Goal: Information Seeking & Learning: Learn about a topic

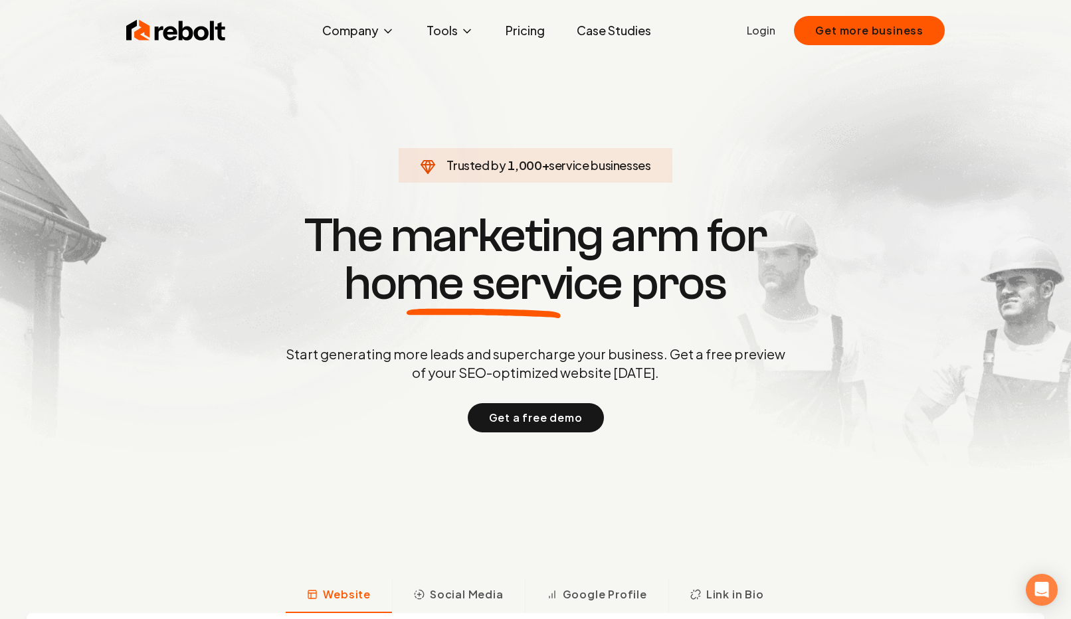
drag, startPoint x: 693, startPoint y: 163, endPoint x: 703, endPoint y: 400, distance: 237.5
click at [703, 399] on section "Trusted by 1,000 + service businesses The marketing arm for home service pros S…" at bounding box center [535, 322] width 659 height 558
click at [703, 400] on div "Start generating more leads and supercharge your business. Get a free preview o…" at bounding box center [535, 389] width 505 height 88
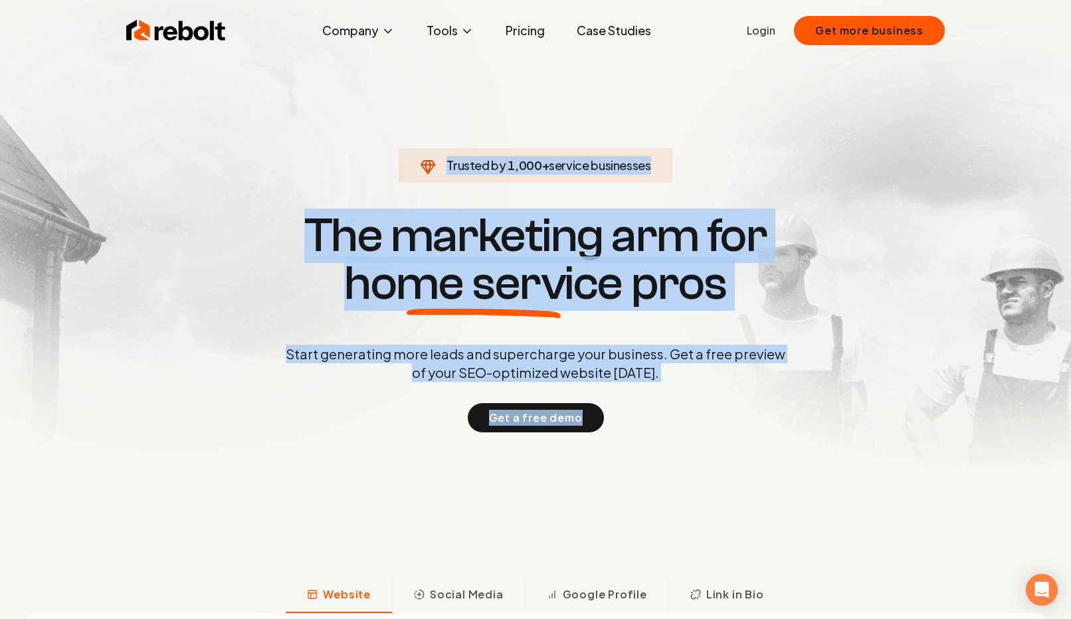
drag, startPoint x: 672, startPoint y: 519, endPoint x: 671, endPoint y: 132, distance: 387.5
click at [671, 132] on section "Trusted by 1,000 + service businesses The marketing arm for home service pros S…" at bounding box center [535, 322] width 659 height 558
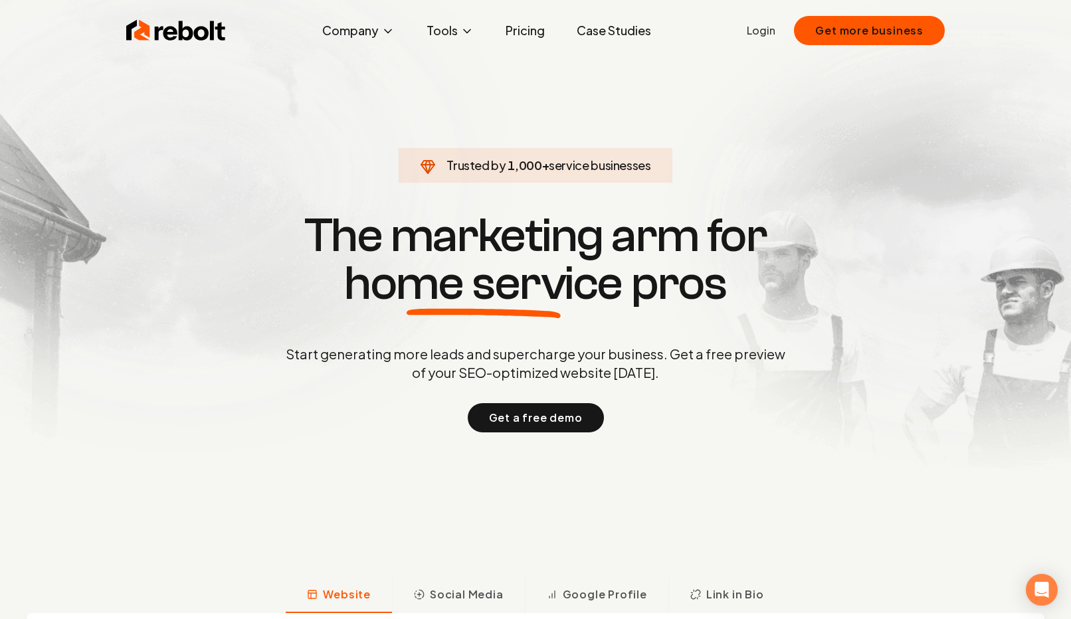
click at [671, 132] on section "Trusted by 1,000 + service businesses The marketing arm for home service pros S…" at bounding box center [535, 322] width 659 height 558
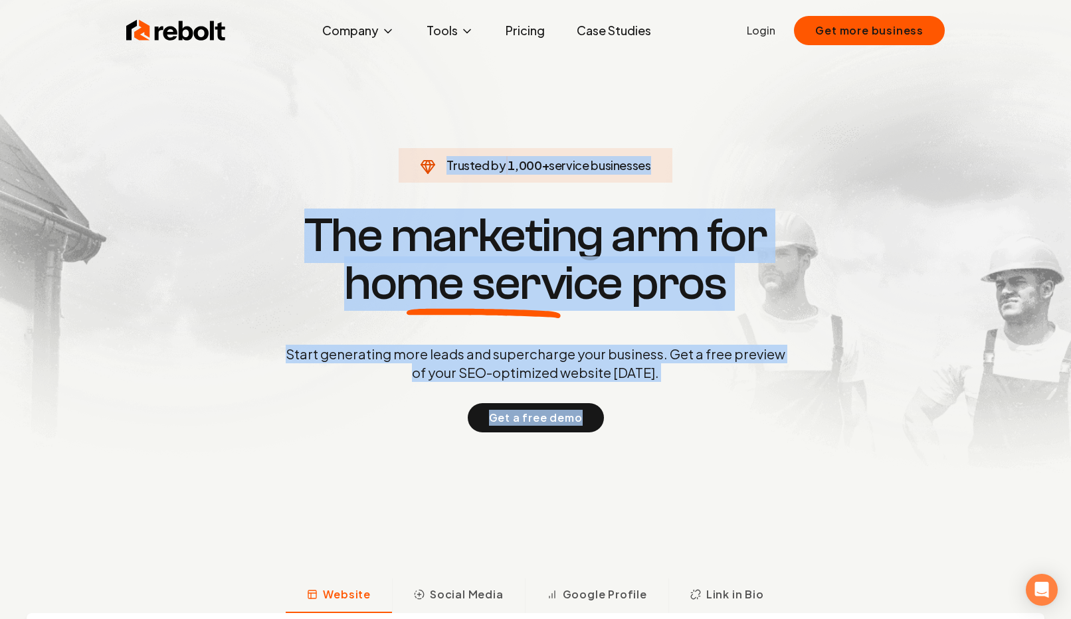
drag, startPoint x: 671, startPoint y: 80, endPoint x: 712, endPoint y: 515, distance: 436.6
click at [712, 515] on section "Trusted by 1,000 + service businesses The marketing arm for home service pros S…" at bounding box center [535, 322] width 659 height 558
drag, startPoint x: 717, startPoint y: 567, endPoint x: 660, endPoint y: -83, distance: 652.5
click at [660, 0] on html "Rebolt Company About Blog Jobs Tools Google Review QR Code Generator Google Bus…" at bounding box center [535, 309] width 1071 height 619
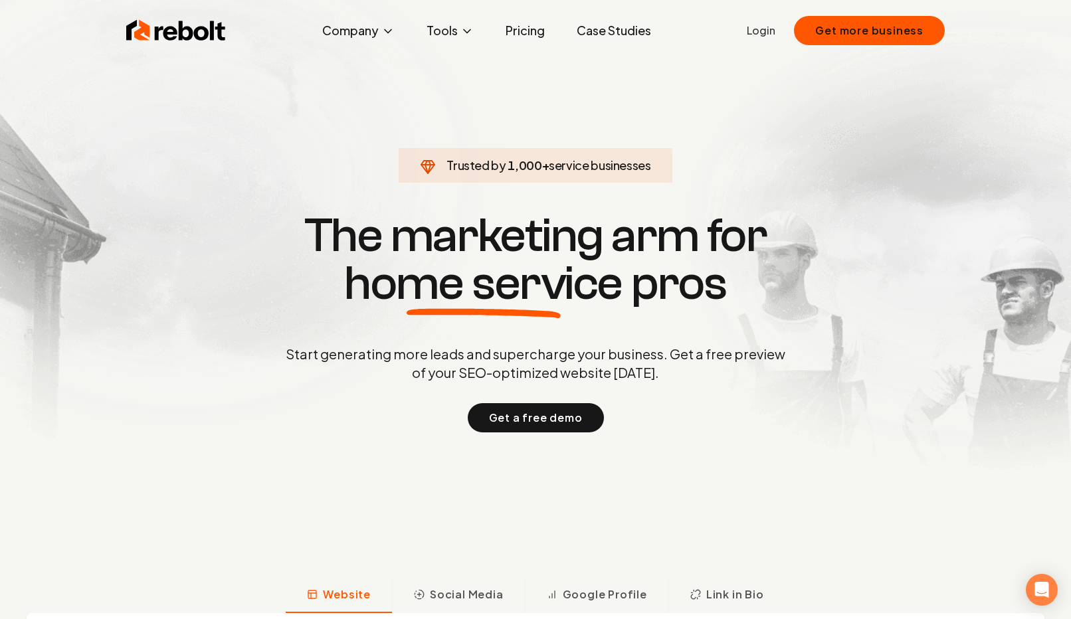
click at [601, 156] on span "Trusted by 1,000 + service businesses" at bounding box center [535, 165] width 257 height 19
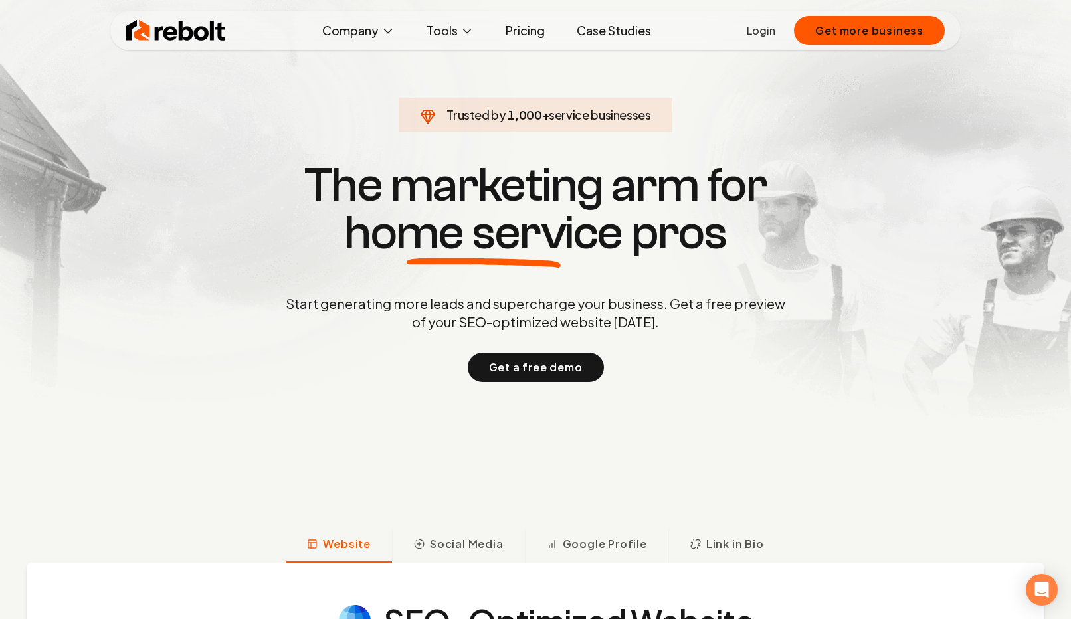
scroll to position [50, 0]
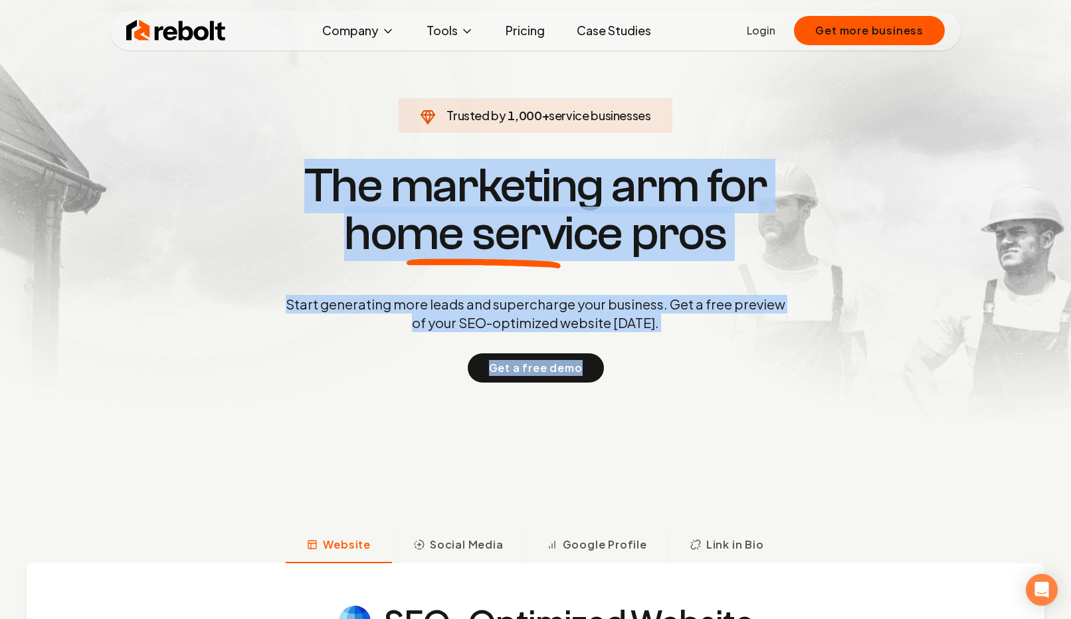
drag, startPoint x: 598, startPoint y: 158, endPoint x: 675, endPoint y: 380, distance: 235.6
click at [675, 380] on section "Trusted by 1,000 + service businesses The marketing arm for home service pros S…" at bounding box center [535, 272] width 659 height 558
click at [675, 380] on div "Get a free demo" at bounding box center [535, 368] width 505 height 29
drag, startPoint x: 665, startPoint y: 412, endPoint x: 679, endPoint y: 150, distance: 262.9
click at [679, 150] on section "Trusted by 1,000 + service businesses The marketing arm for home service pros S…" at bounding box center [535, 272] width 659 height 558
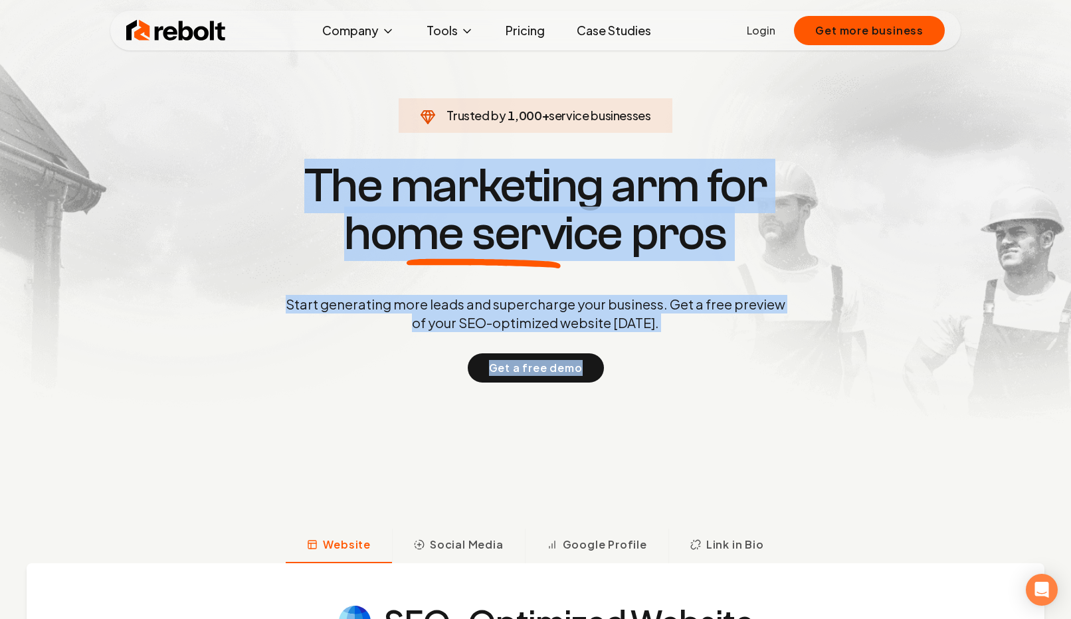
click at [679, 150] on section "Trusted by 1,000 + service businesses The marketing arm for home service pros S…" at bounding box center [535, 272] width 659 height 558
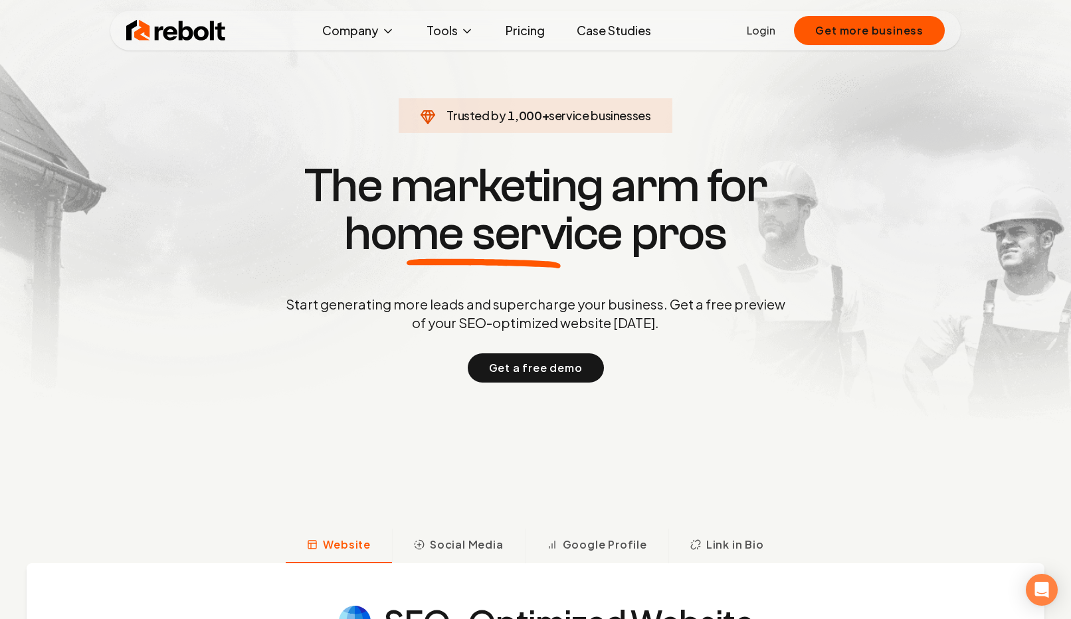
scroll to position [374, 0]
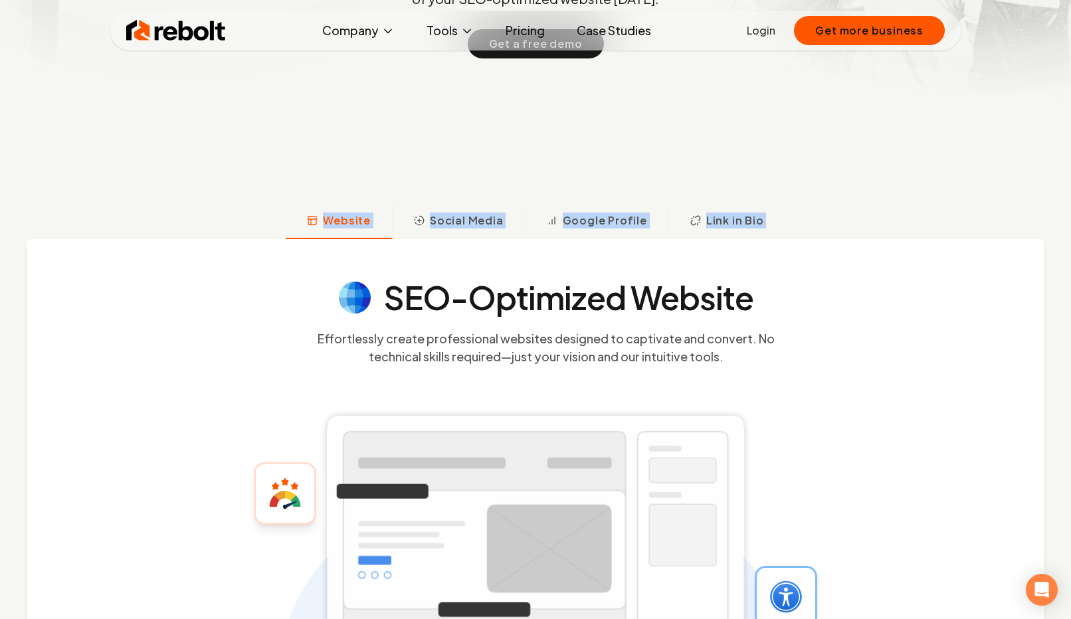
drag, startPoint x: 679, startPoint y: 150, endPoint x: 692, endPoint y: 536, distance: 386.4
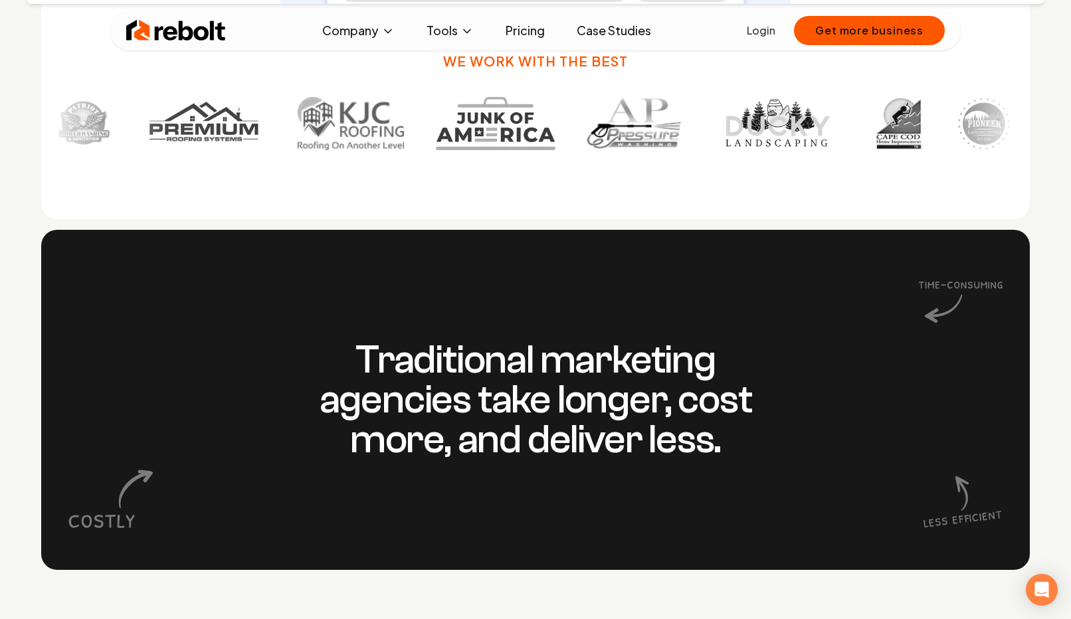
click at [746, 391] on h3 "Traditional marketing agencies take longer, cost more, and deliver less." at bounding box center [535, 400] width 510 height 120
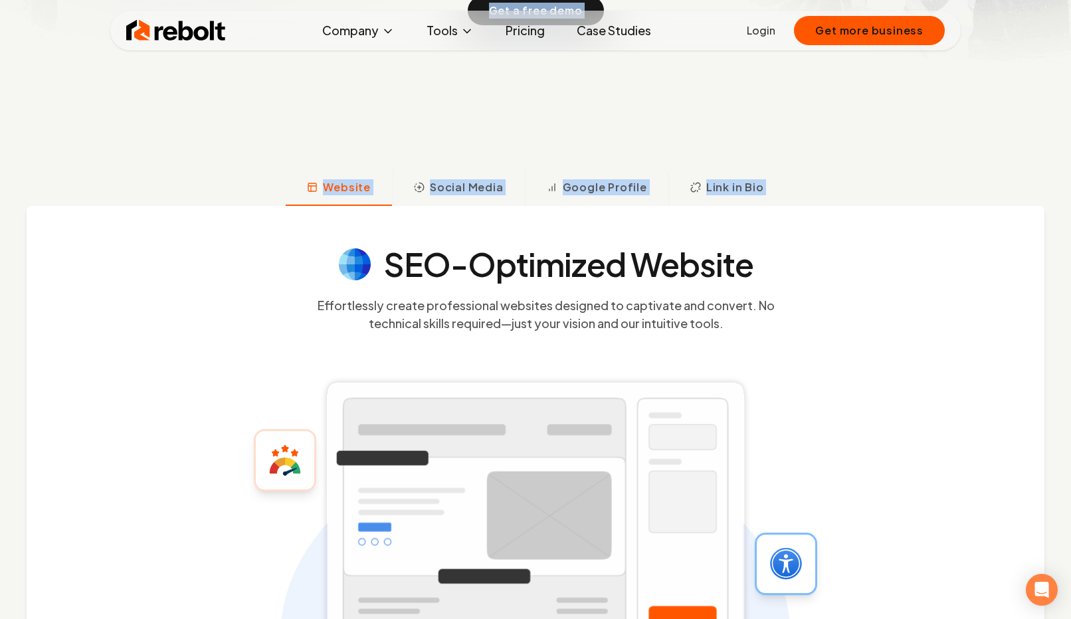
scroll to position [0, 0]
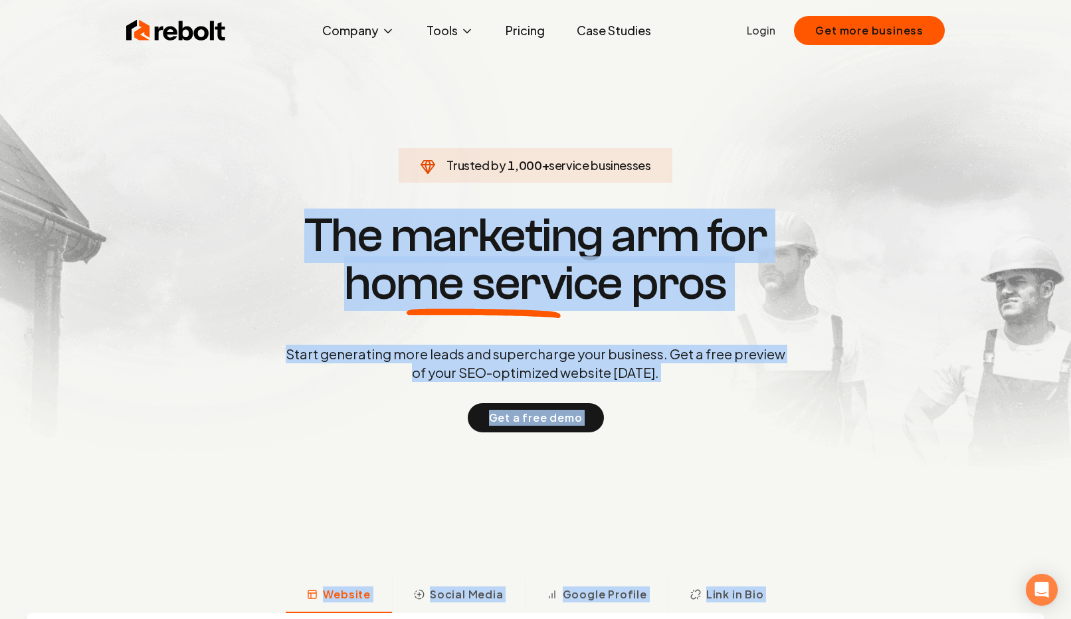
drag, startPoint x: 746, startPoint y: 552, endPoint x: 851, endPoint y: -64, distance: 624.3
click at [851, 0] on html "Rebolt Company About Blog Jobs Tools Google Review QR Code Generator Google Bus…" at bounding box center [535, 309] width 1071 height 619
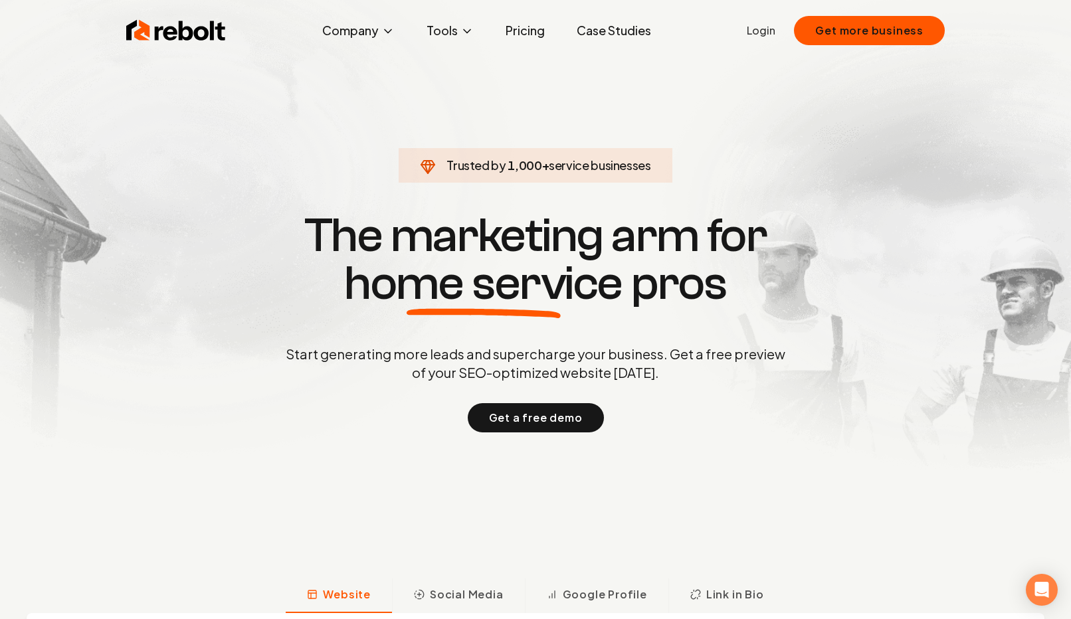
click at [771, 194] on section "Trusted by 1,000 + service businesses The marketing arm for home service pros S…" at bounding box center [535, 322] width 659 height 558
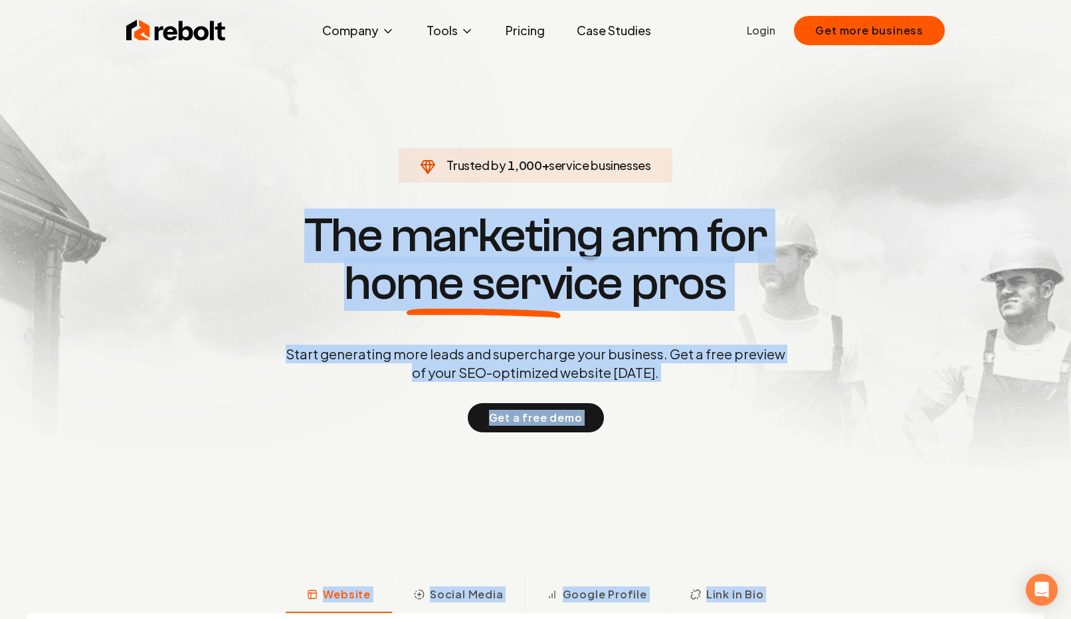
drag, startPoint x: 748, startPoint y: 573, endPoint x: 877, endPoint y: -82, distance: 667.9
click at [877, 0] on html "Rebolt Company About Blog Jobs Tools Google Review QR Code Generator Google Bus…" at bounding box center [535, 309] width 1071 height 619
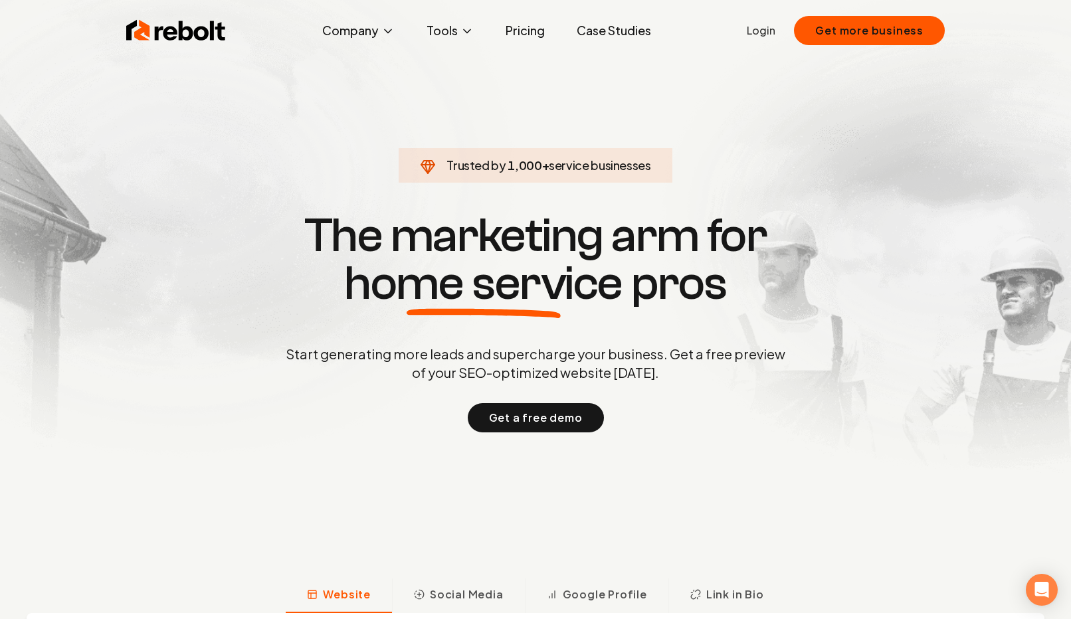
click at [703, 253] on h1 "The marketing arm for home service pros" at bounding box center [536, 260] width 638 height 96
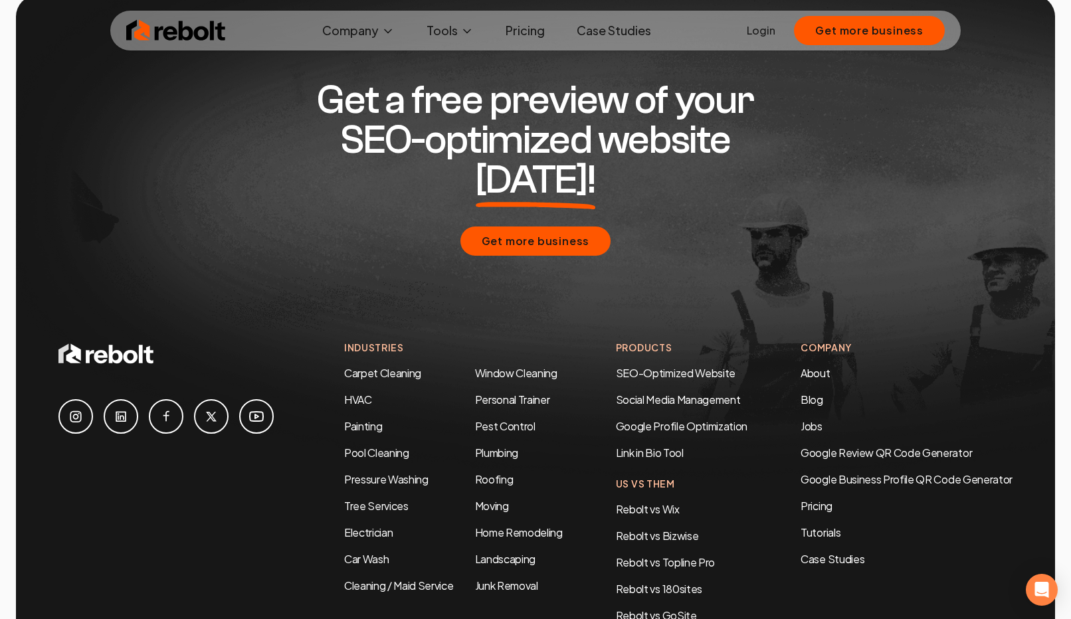
scroll to position [6329, 0]
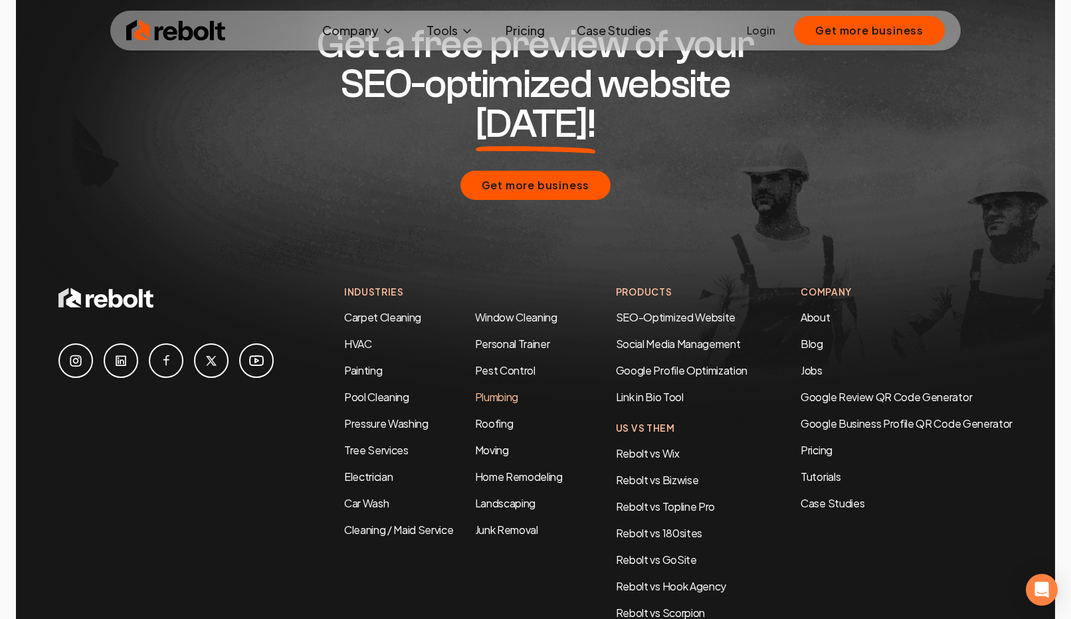
click at [498, 390] on link "Plumbing" at bounding box center [496, 397] width 43 height 14
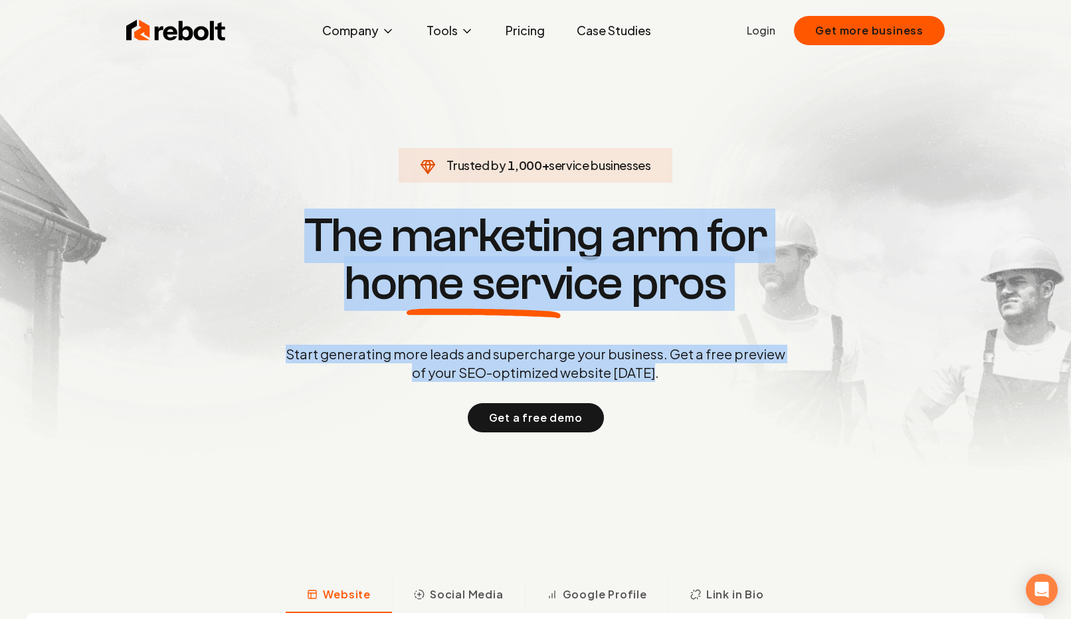
drag, startPoint x: 433, startPoint y: 207, endPoint x: 477, endPoint y: 389, distance: 187.5
click at [477, 388] on section "Trusted by 1,000 + service businesses The marketing arm for home service pros S…" at bounding box center [535, 322] width 659 height 558
click at [477, 389] on div "Start generating more leads and supercharge your business. Get a free preview o…" at bounding box center [535, 389] width 505 height 88
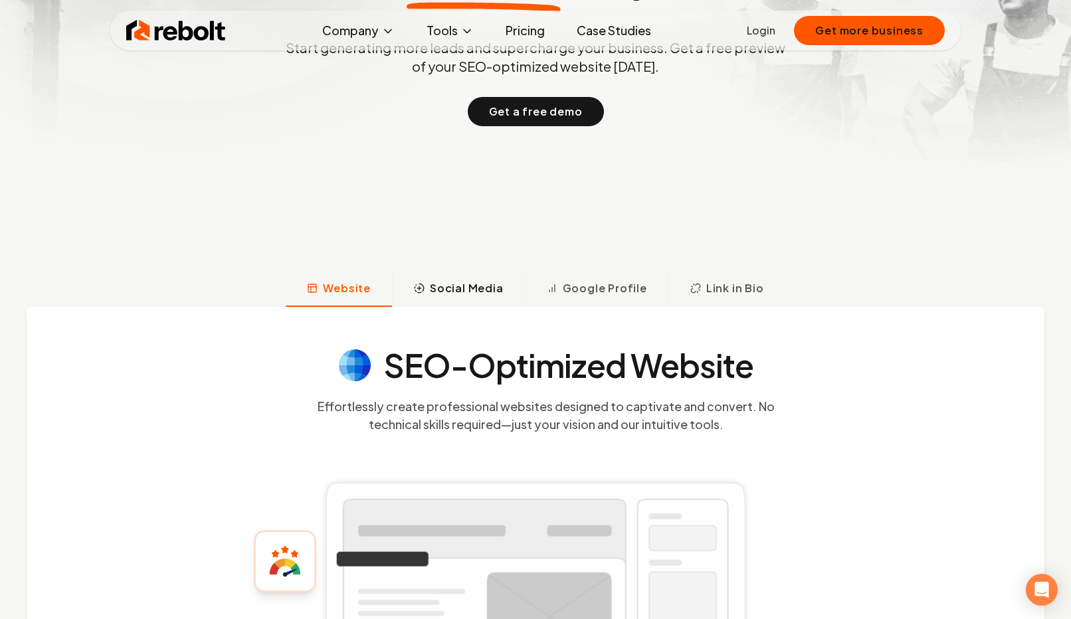
click at [459, 286] on span "Social Media" at bounding box center [467, 288] width 74 height 16
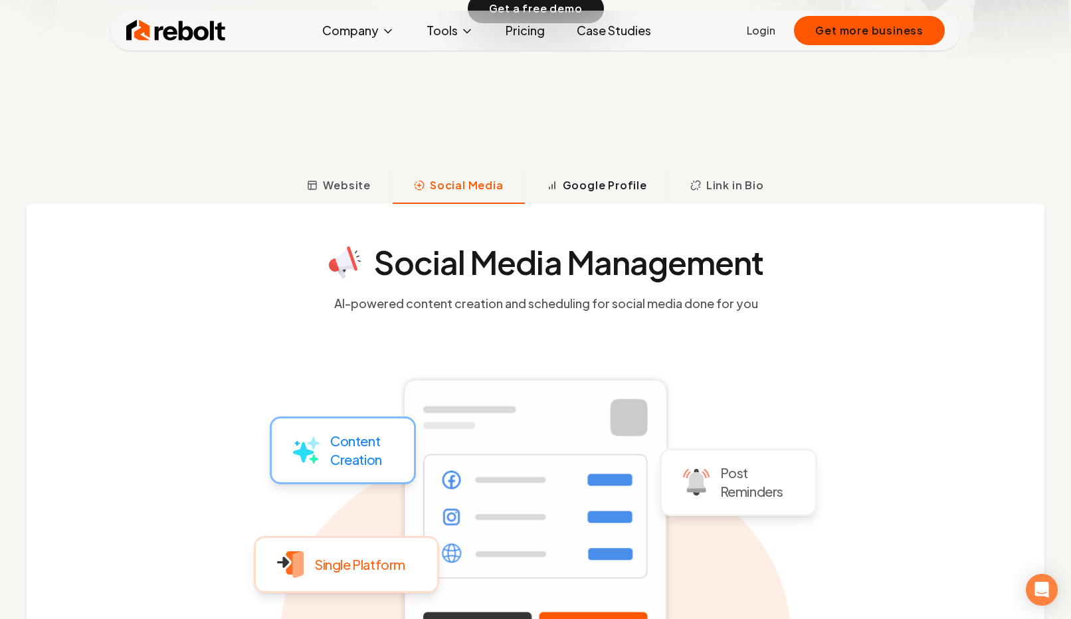
click at [613, 190] on span "Google Profile" at bounding box center [605, 185] width 84 height 16
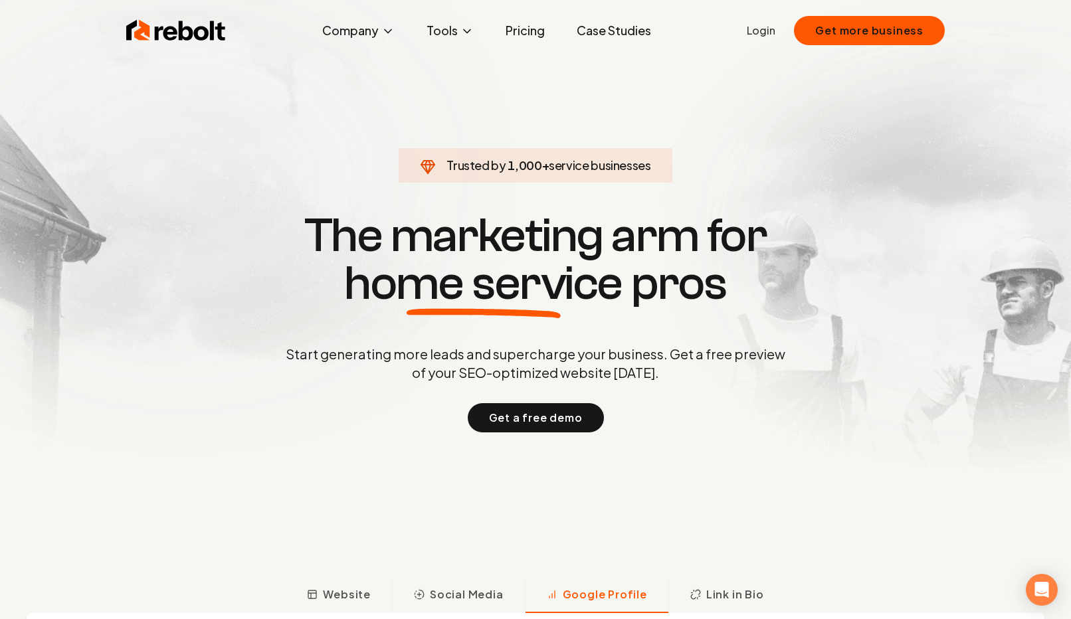
drag, startPoint x: 662, startPoint y: 187, endPoint x: 686, endPoint y: 381, distance: 195.6
click at [686, 381] on section "Trusted by 1,000 + service businesses The marketing arm for home service pros S…" at bounding box center [535, 322] width 659 height 558
click at [686, 381] on p "Start generating more leads and supercharge your business. Get a free preview o…" at bounding box center [535, 363] width 505 height 37
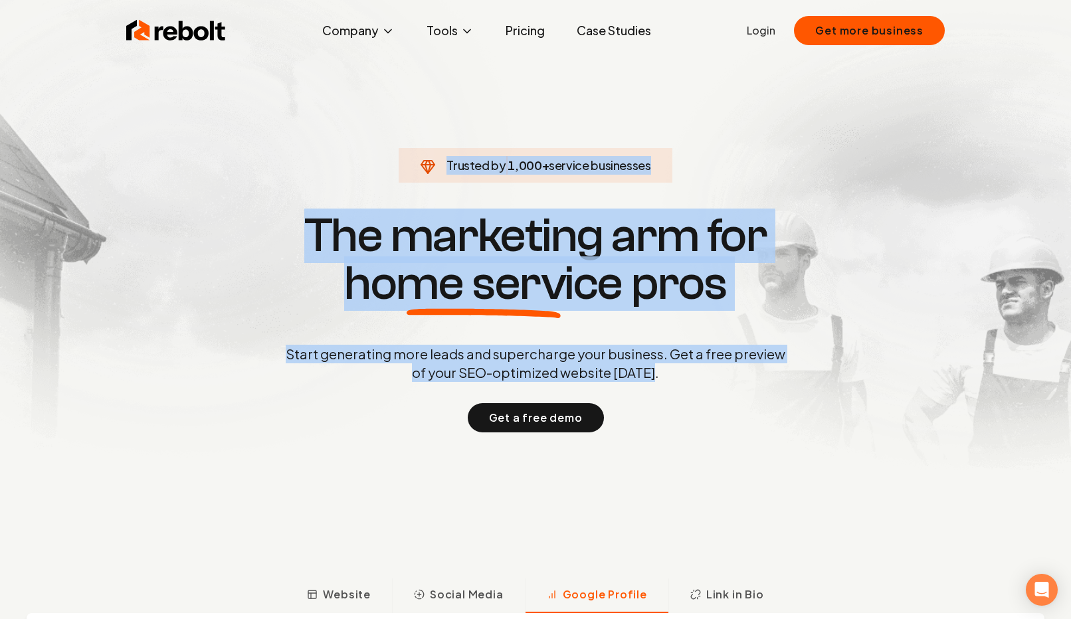
drag, startPoint x: 685, startPoint y: 381, endPoint x: 708, endPoint y: 120, distance: 261.5
click at [708, 120] on section "Trusted by 1,000 + service businesses The marketing arm for home service pros S…" at bounding box center [535, 322] width 659 height 558
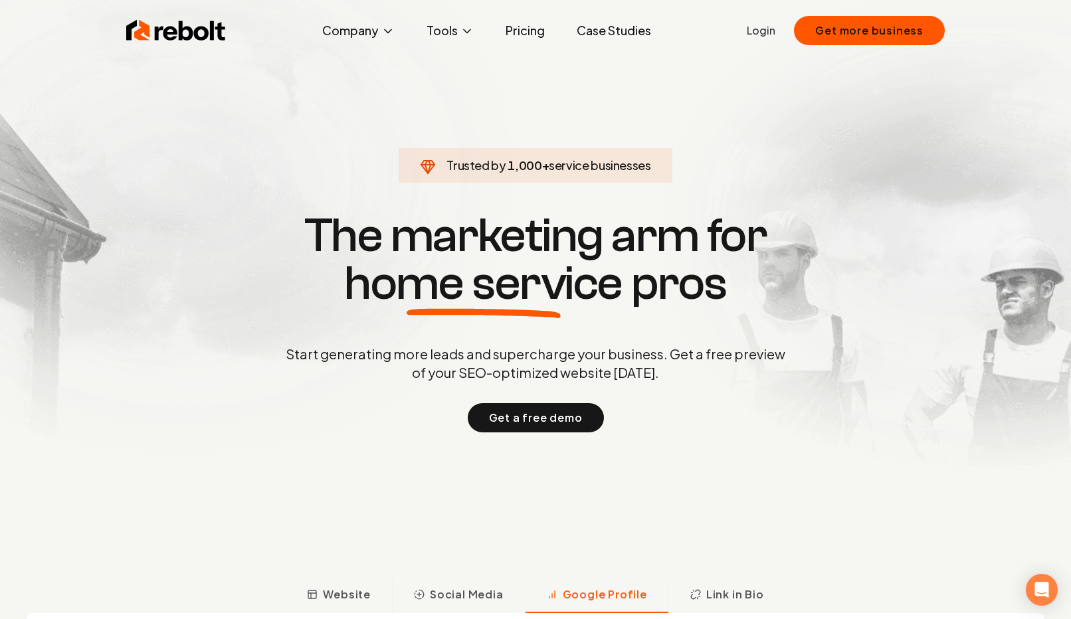
click at [708, 120] on section "Trusted by 1,000 + service businesses The marketing arm for home service pros S…" at bounding box center [535, 322] width 659 height 558
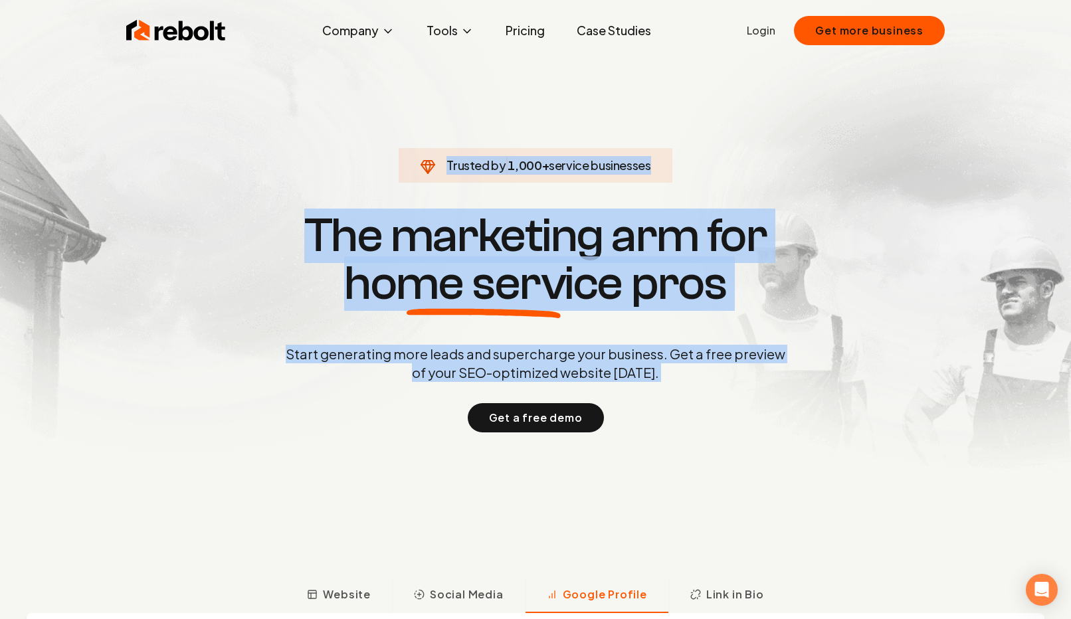
drag, startPoint x: 693, startPoint y: 122, endPoint x: 724, endPoint y: 407, distance: 286.1
click at [726, 407] on section "Trusted by 1,000 + service businesses The marketing arm for home service pros S…" at bounding box center [535, 322] width 659 height 558
click at [724, 407] on div "Get a free demo" at bounding box center [535, 417] width 505 height 29
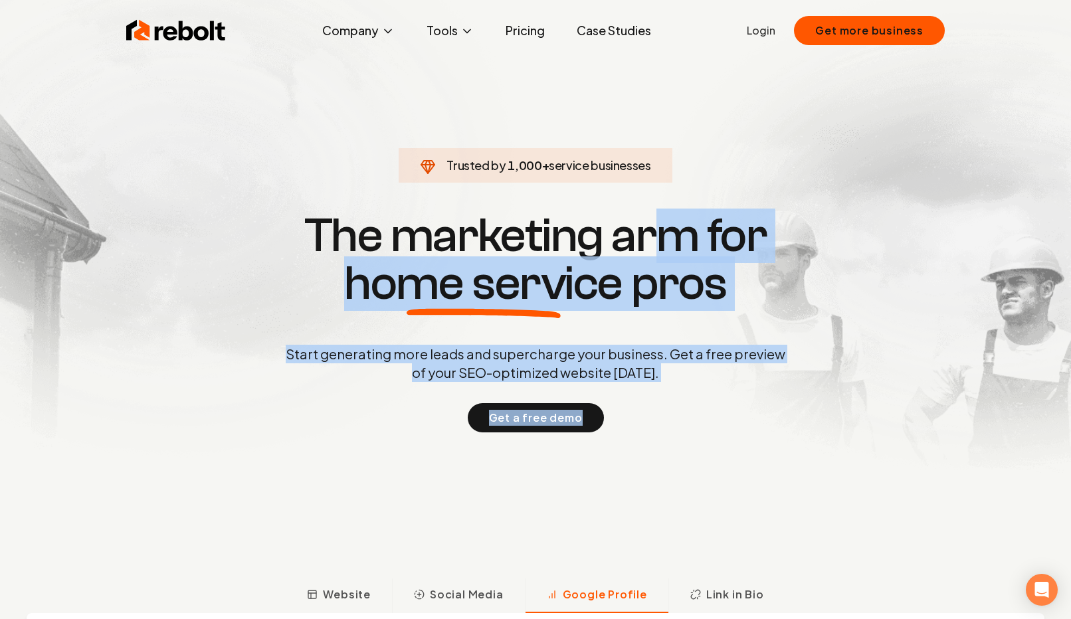
drag, startPoint x: 675, startPoint y: 447, endPoint x: 679, endPoint y: 213, distance: 234.0
click at [677, 215] on section "Trusted by 1,000 + service businesses The marketing arm for home service pros S…" at bounding box center [535, 322] width 659 height 558
click at [679, 213] on h1 "The marketing arm for home service pros" at bounding box center [536, 260] width 638 height 96
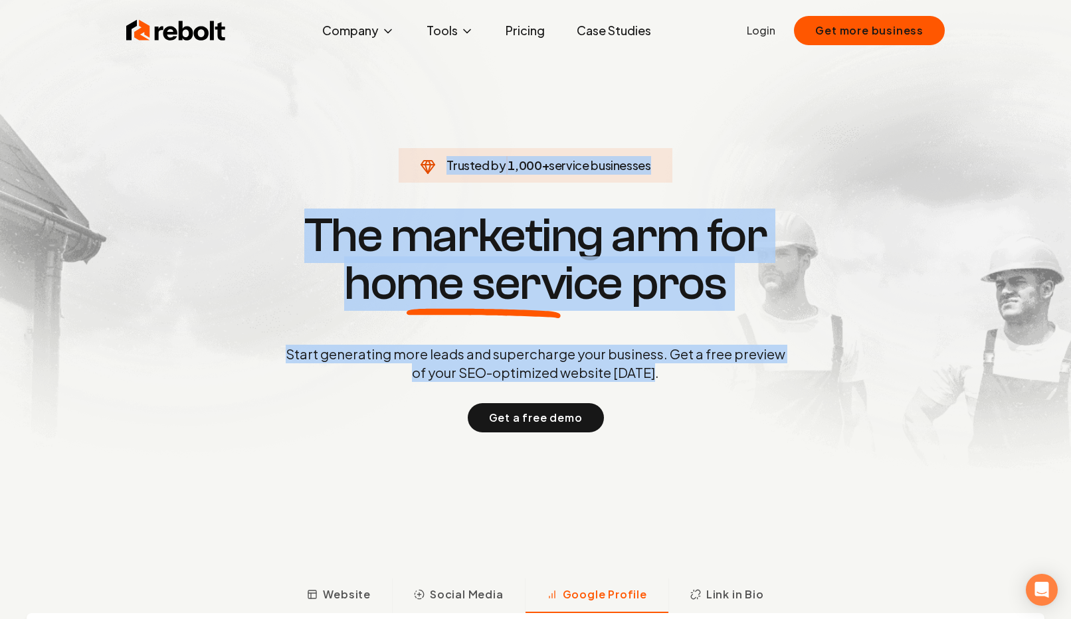
drag, startPoint x: 671, startPoint y: 115, endPoint x: 690, endPoint y: 374, distance: 259.2
click at [691, 373] on section "Trusted by 1,000 + service businesses The marketing arm for home service pros S…" at bounding box center [535, 322] width 659 height 558
click at [690, 374] on p "Start generating more leads and supercharge your business. Get a free preview o…" at bounding box center [535, 363] width 505 height 37
drag, startPoint x: 690, startPoint y: 471, endPoint x: 752, endPoint y: 128, distance: 347.8
click at [752, 128] on section "Trusted by 1,000 + service businesses The marketing arm for home service pros S…" at bounding box center [535, 322] width 659 height 558
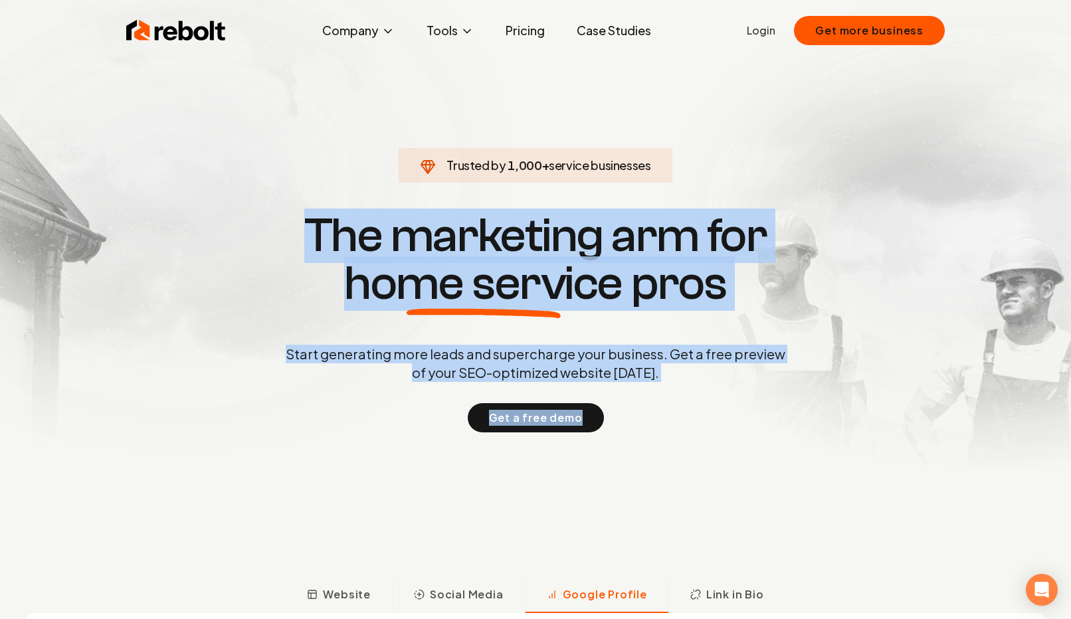
click at [752, 128] on section "Trusted by 1,000 + service businesses The marketing arm for home service pros S…" at bounding box center [535, 322] width 659 height 558
drag, startPoint x: 737, startPoint y: 120, endPoint x: 748, endPoint y: 456, distance: 335.8
click at [748, 455] on section "Trusted by 1,000 + service businesses The marketing arm for home service pros S…" at bounding box center [535, 322] width 659 height 558
click at [748, 456] on section "Trusted by 1,000 + service businesses The marketing arm for home service pros S…" at bounding box center [535, 322] width 659 height 558
drag, startPoint x: 742, startPoint y: 465, endPoint x: 758, endPoint y: 135, distance: 330.1
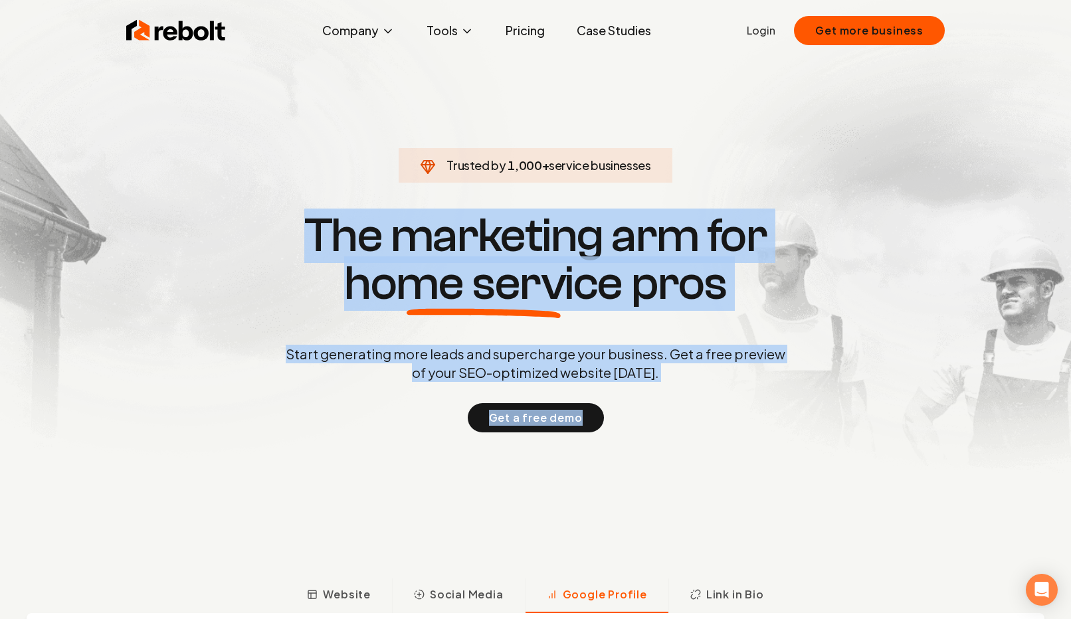
click at [758, 135] on section "Trusted by 1,000 + service businesses The marketing arm for home service pros S…" at bounding box center [535, 322] width 659 height 558
drag, startPoint x: 756, startPoint y: 108, endPoint x: 756, endPoint y: 435, distance: 327.0
click at [756, 432] on section "Trusted by 1,000 + service businesses The marketing arm for home service pros S…" at bounding box center [535, 322] width 659 height 558
click at [756, 435] on section "Trusted by 1,000 + service businesses The marketing arm for home service pros S…" at bounding box center [535, 322] width 659 height 558
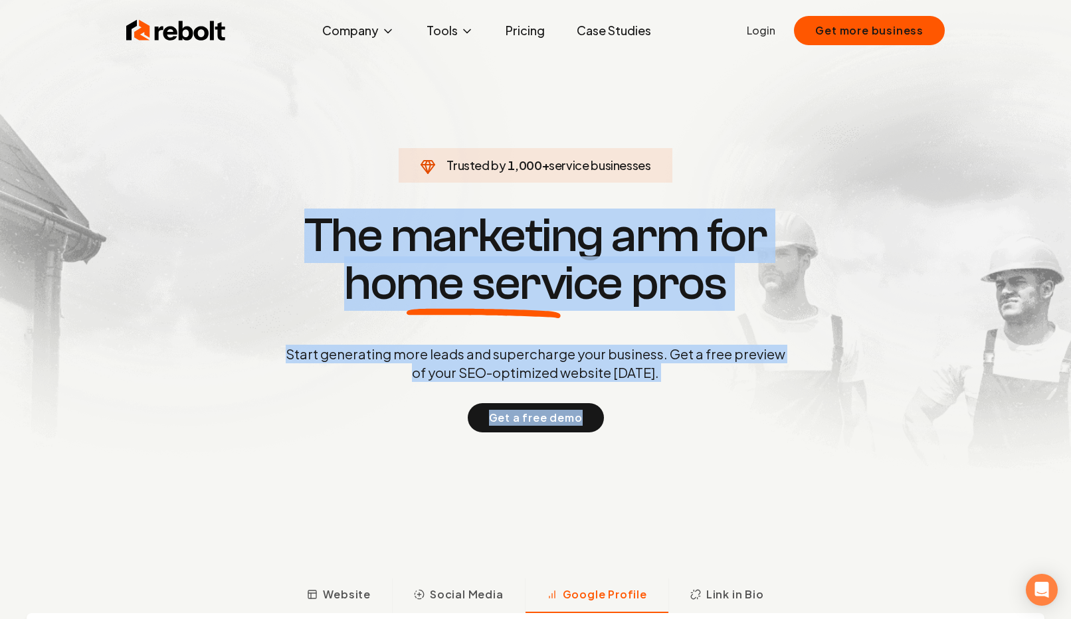
drag, startPoint x: 756, startPoint y: 468, endPoint x: 780, endPoint y: 85, distance: 383.6
click at [779, 86] on section "Trusted by 1,000 + service businesses The marketing arm for home service pros S…" at bounding box center [535, 322] width 659 height 558
click at [780, 85] on section "Trusted by 1,000 + service businesses The marketing arm for home service pros S…" at bounding box center [535, 322] width 659 height 558
drag, startPoint x: 681, startPoint y: 112, endPoint x: 707, endPoint y: 435, distance: 324.1
click at [707, 435] on section "Trusted by 1,000 + service businesses The marketing arm for home service pros S…" at bounding box center [535, 322] width 659 height 558
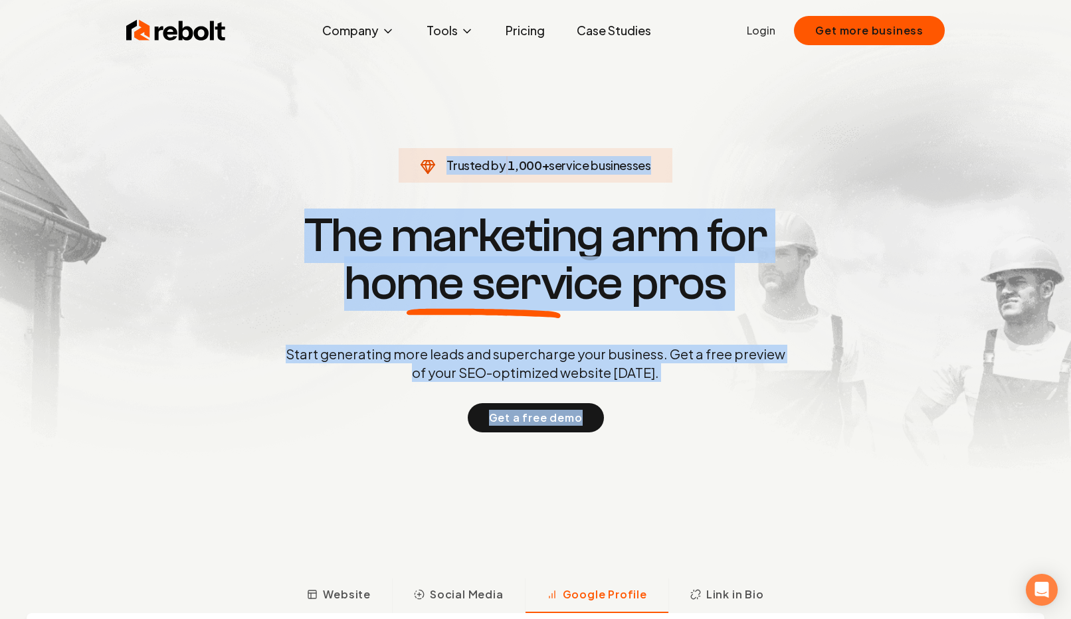
click at [707, 435] on section "Trusted by 1,000 + service businesses The marketing arm for home service pros S…" at bounding box center [535, 322] width 659 height 558
drag, startPoint x: 707, startPoint y: 480, endPoint x: 702, endPoint y: 149, distance: 331.0
click at [703, 146] on section "Trusted by 1,000 + service businesses The marketing arm for home service pros S…" at bounding box center [535, 322] width 659 height 558
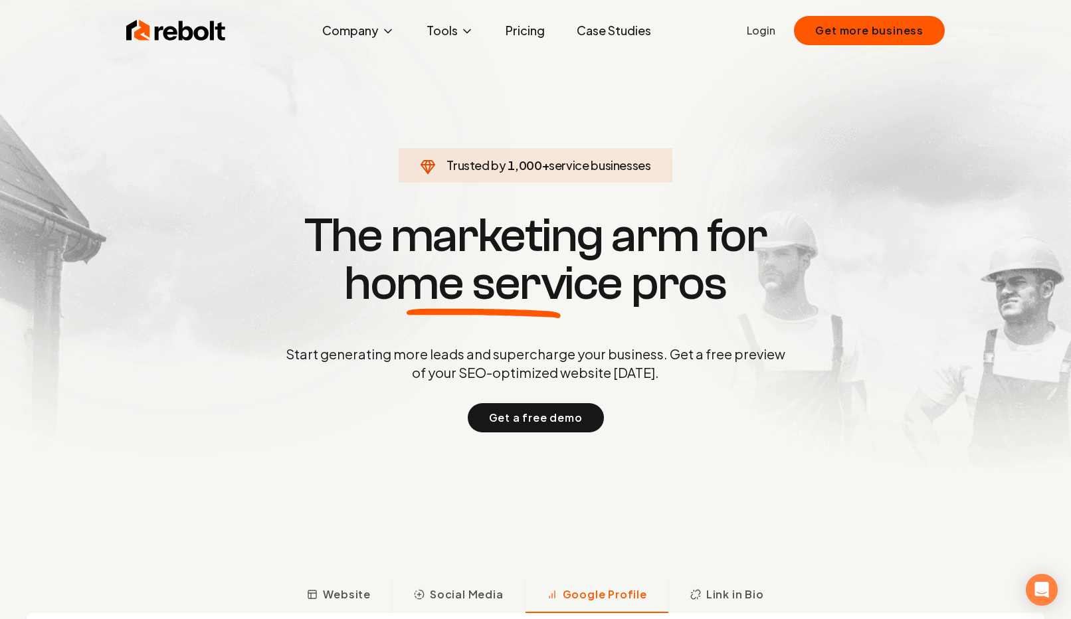
click at [702, 149] on section "Trusted by 1,000 + service businesses The marketing arm for home service pros S…" at bounding box center [535, 322] width 659 height 558
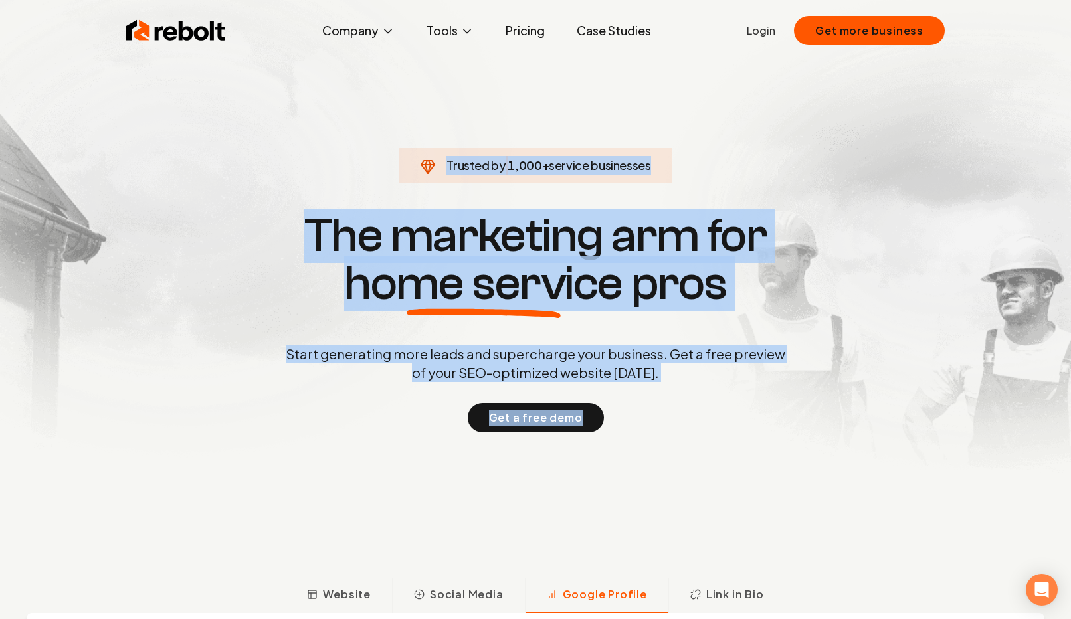
drag, startPoint x: 702, startPoint y: 122, endPoint x: 758, endPoint y: 505, distance: 387.6
click at [758, 502] on section "Trusted by 1,000 + service businesses The marketing arm for home service pros S…" at bounding box center [535, 322] width 659 height 558
click at [758, 506] on section "Trusted by 1,000 + service businesses The marketing arm for home service pros S…" at bounding box center [535, 322] width 659 height 558
drag, startPoint x: 430, startPoint y: 231, endPoint x: 606, endPoint y: 608, distance: 416.0
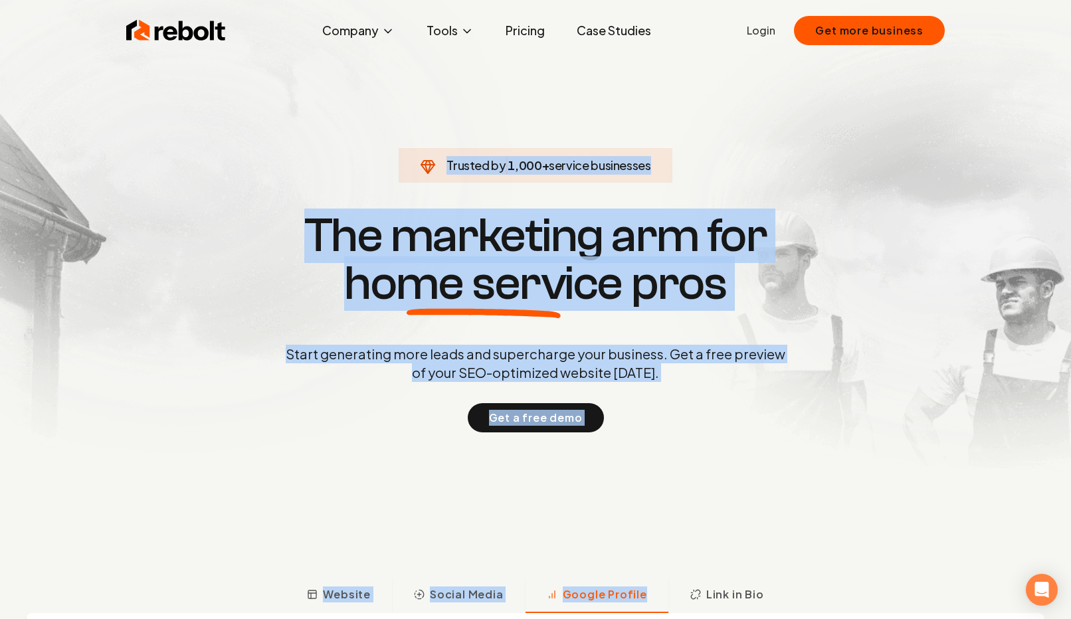
click at [556, 473] on section "Trusted by 1,000 + service businesses The marketing arm for home service pros S…" at bounding box center [535, 322] width 659 height 558
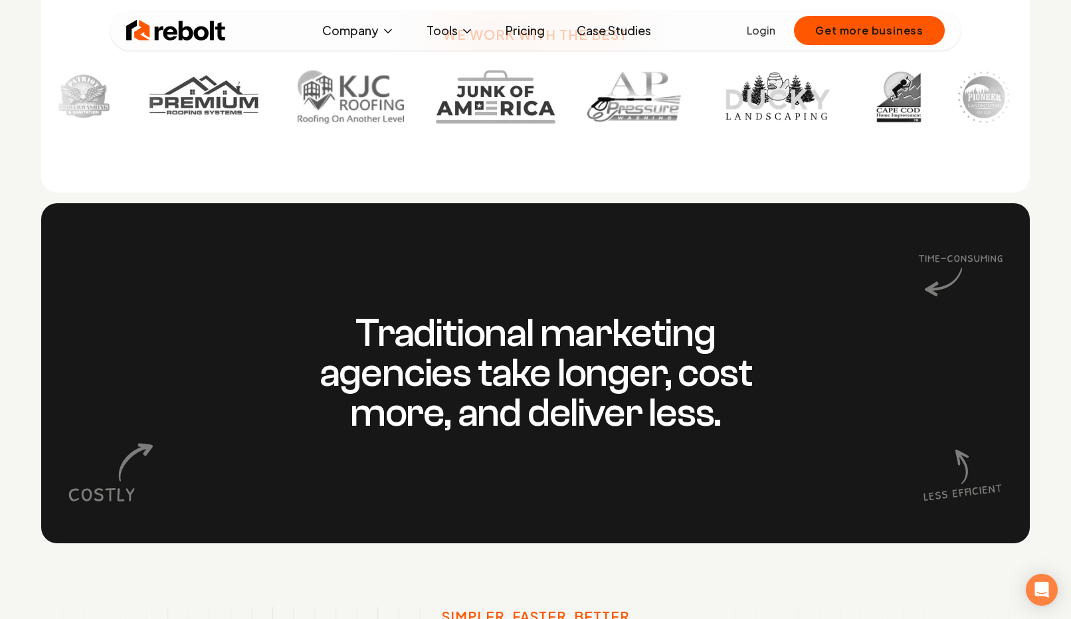
scroll to position [1079, 0]
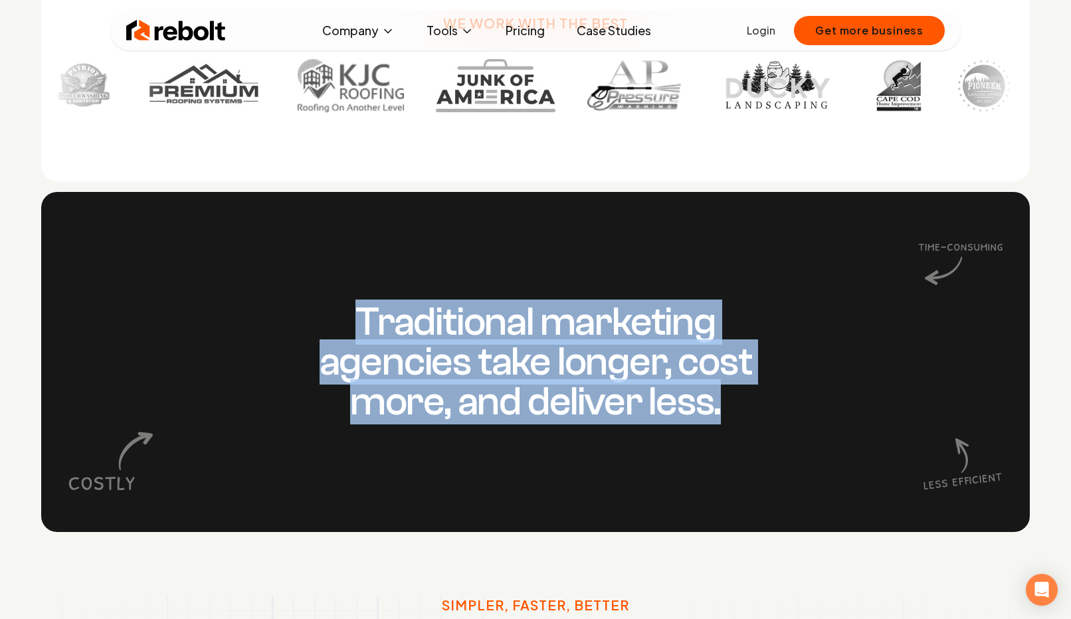
drag, startPoint x: 560, startPoint y: 282, endPoint x: 591, endPoint y: 461, distance: 181.4
click at [591, 461] on div "Traditional marketing agencies take longer, cost more, and deliver less." at bounding box center [535, 362] width 989 height 340
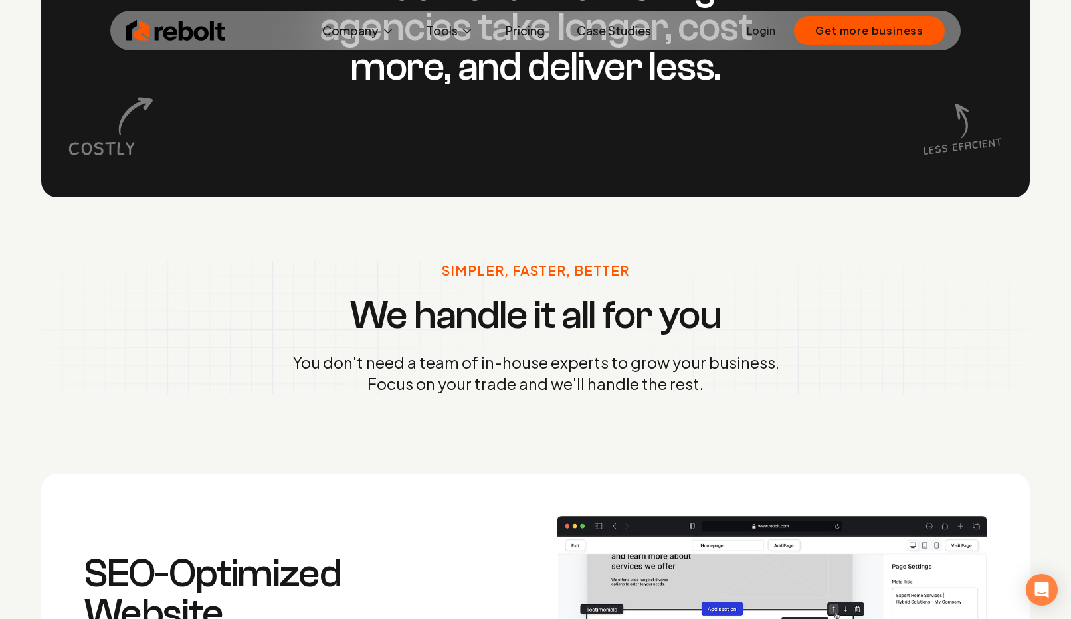
scroll to position [1509, 0]
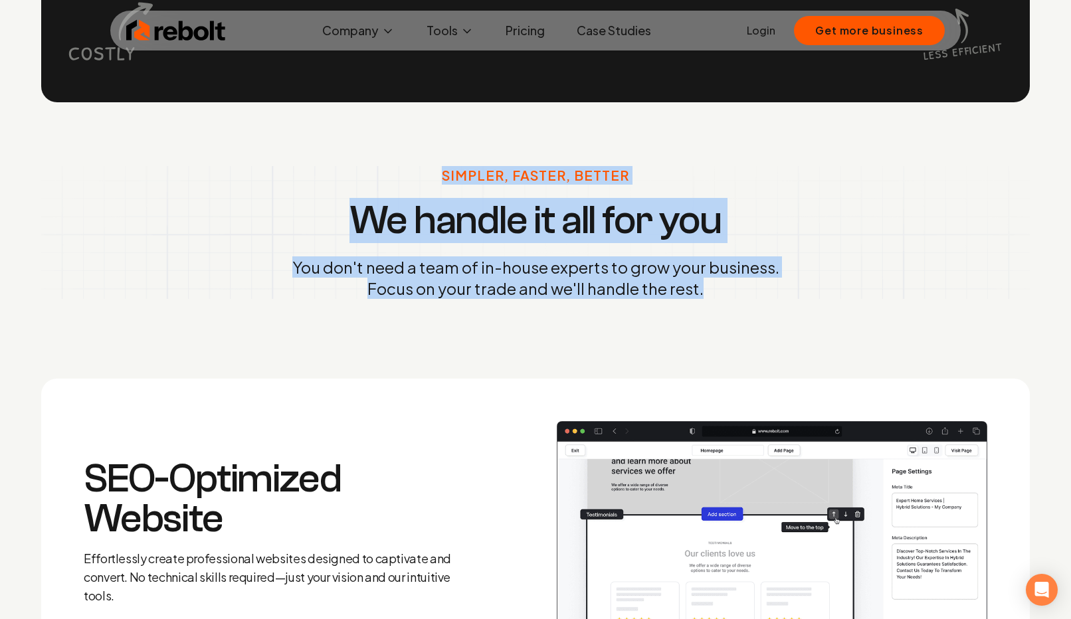
drag, startPoint x: 582, startPoint y: 115, endPoint x: 594, endPoint y: 348, distance: 233.6
click at [594, 348] on div "Simpler, Faster, Better We handle it all for you You don't need a team of in-ho…" at bounding box center [535, 232] width 1021 height 261
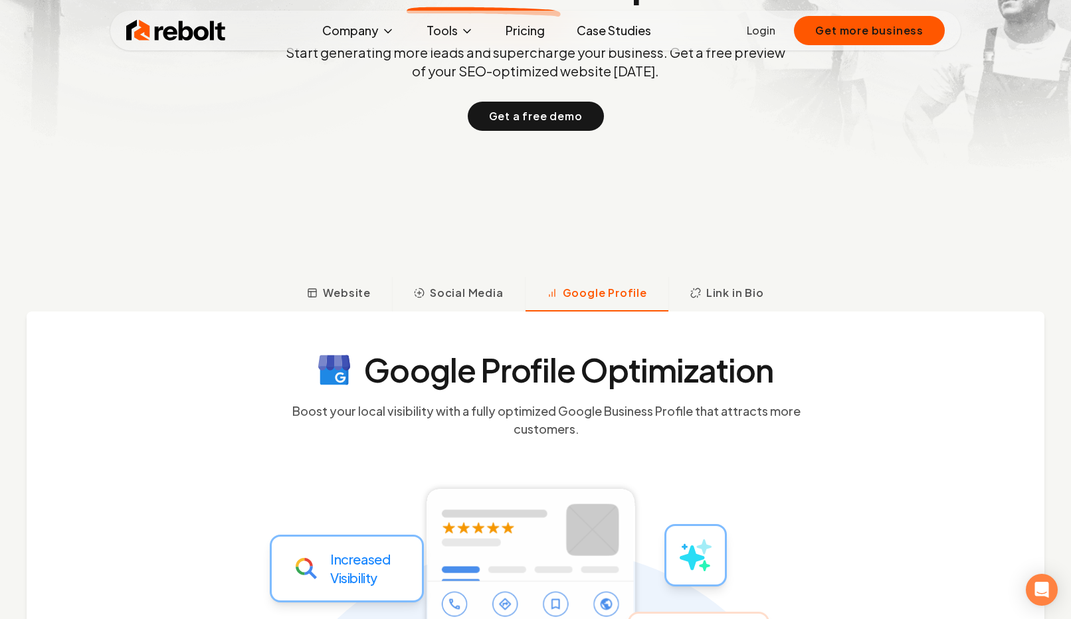
scroll to position [0, 0]
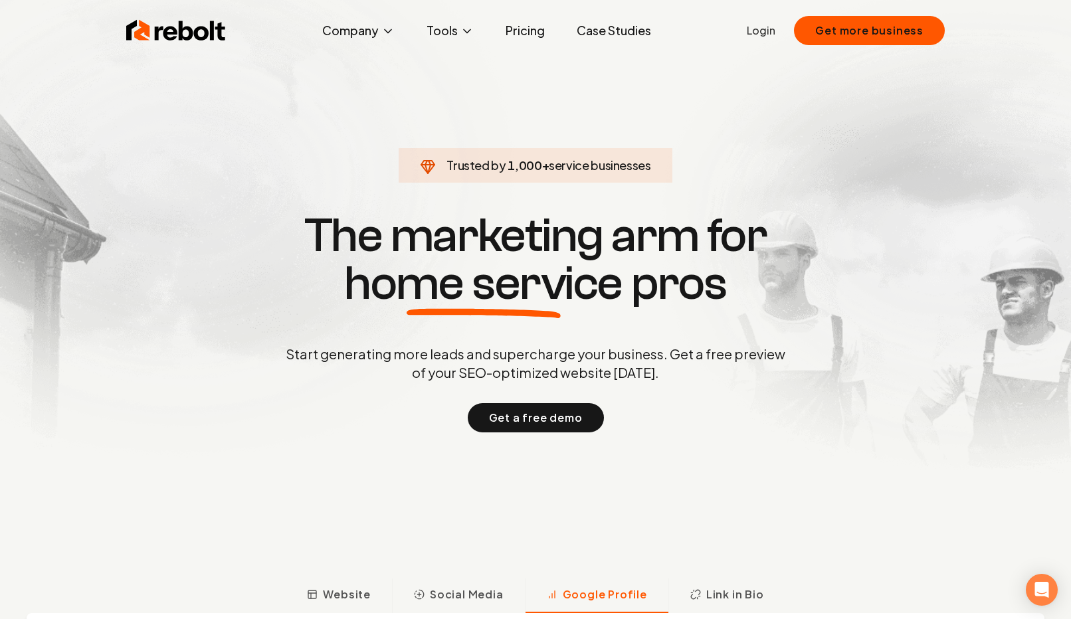
click at [594, 285] on span "home service" at bounding box center [483, 284] width 278 height 48
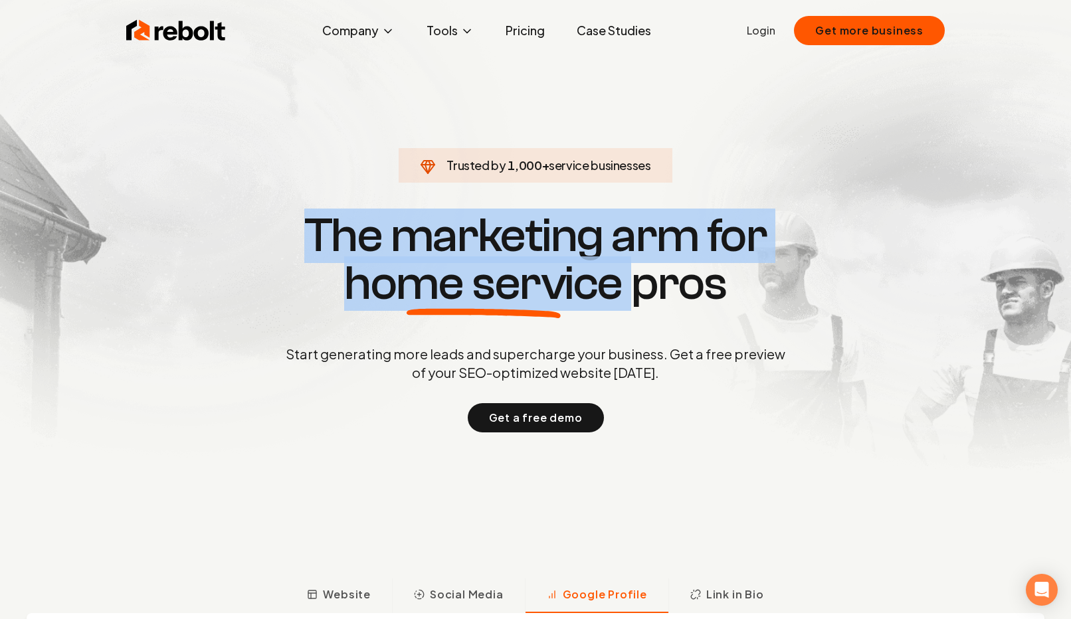
click at [594, 285] on span "home service" at bounding box center [483, 284] width 278 height 48
click at [618, 271] on span "home service" at bounding box center [483, 284] width 278 height 48
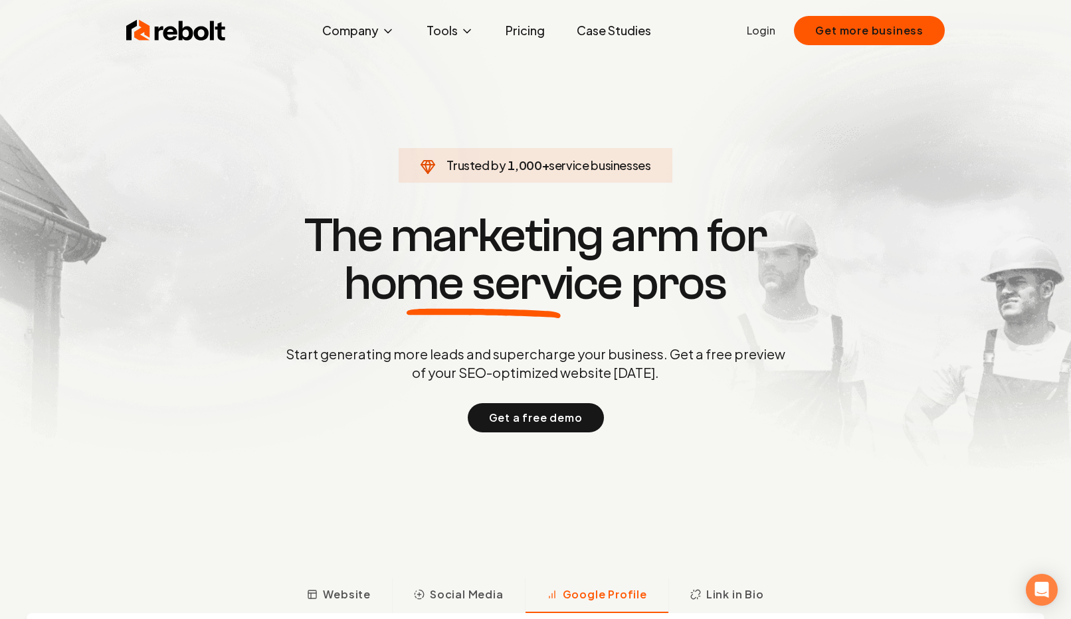
drag, startPoint x: 550, startPoint y: 194, endPoint x: 677, endPoint y: 408, distance: 248.8
click at [677, 407] on section "Trusted by 1,000 + service businesses The marketing arm for home service pros S…" at bounding box center [535, 322] width 659 height 558
click at [677, 408] on div "Get a free demo" at bounding box center [535, 417] width 505 height 29
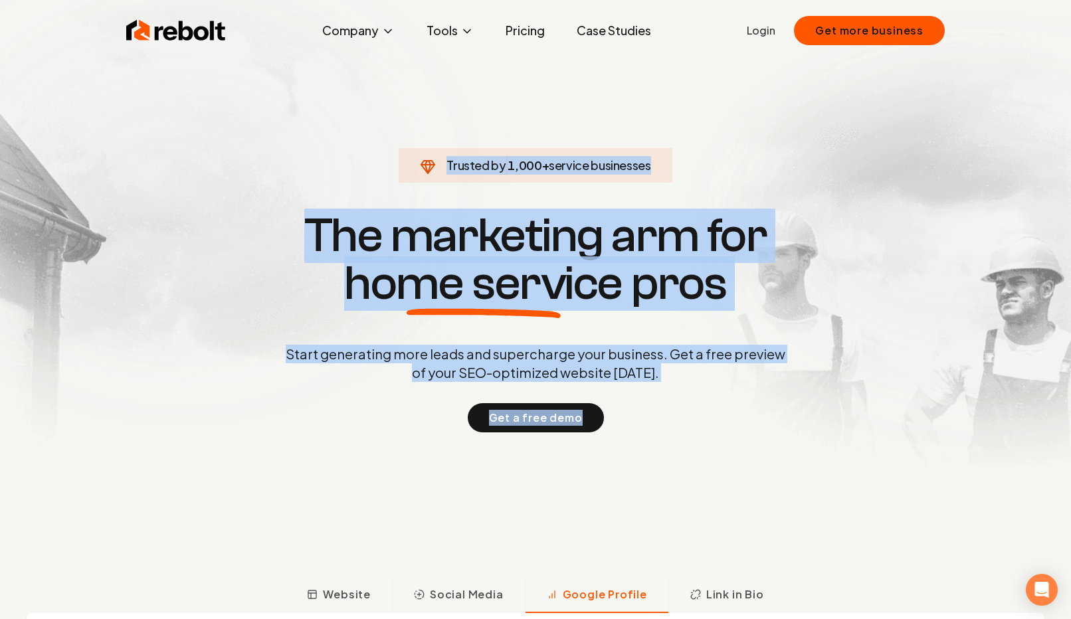
drag, startPoint x: 677, startPoint y: 460, endPoint x: 667, endPoint y: 106, distance: 354.4
click at [667, 106] on section "Trusted by 1,000 + service businesses The marketing arm for home service pros S…" at bounding box center [535, 322] width 659 height 558
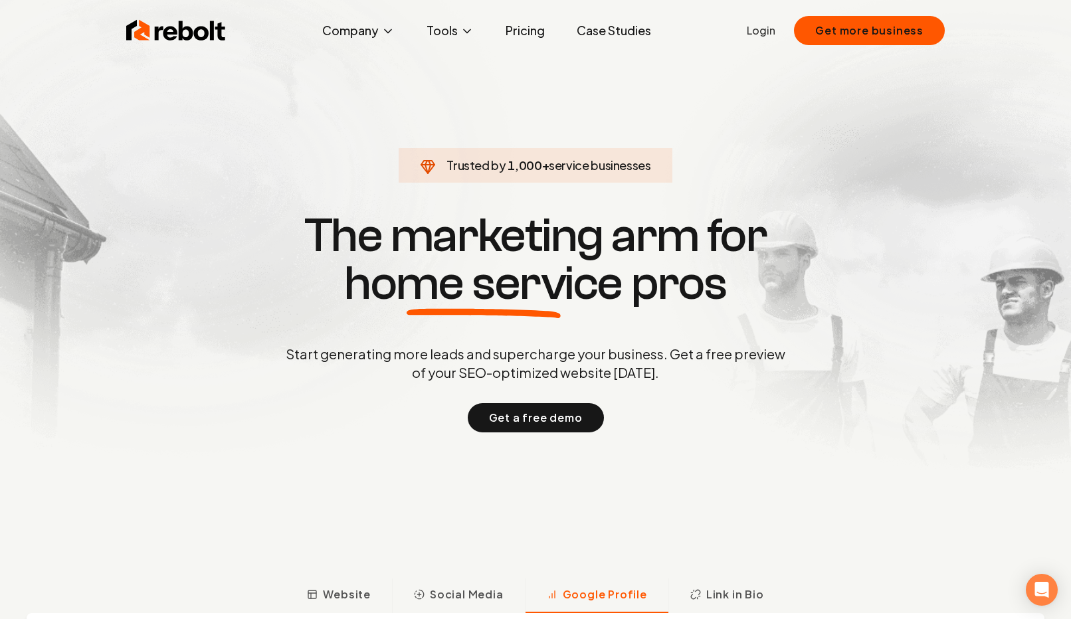
click at [667, 106] on section "Trusted by 1,000 + service businesses The marketing arm for home service pros S…" at bounding box center [535, 322] width 659 height 558
click at [466, 262] on span "home service" at bounding box center [483, 284] width 278 height 48
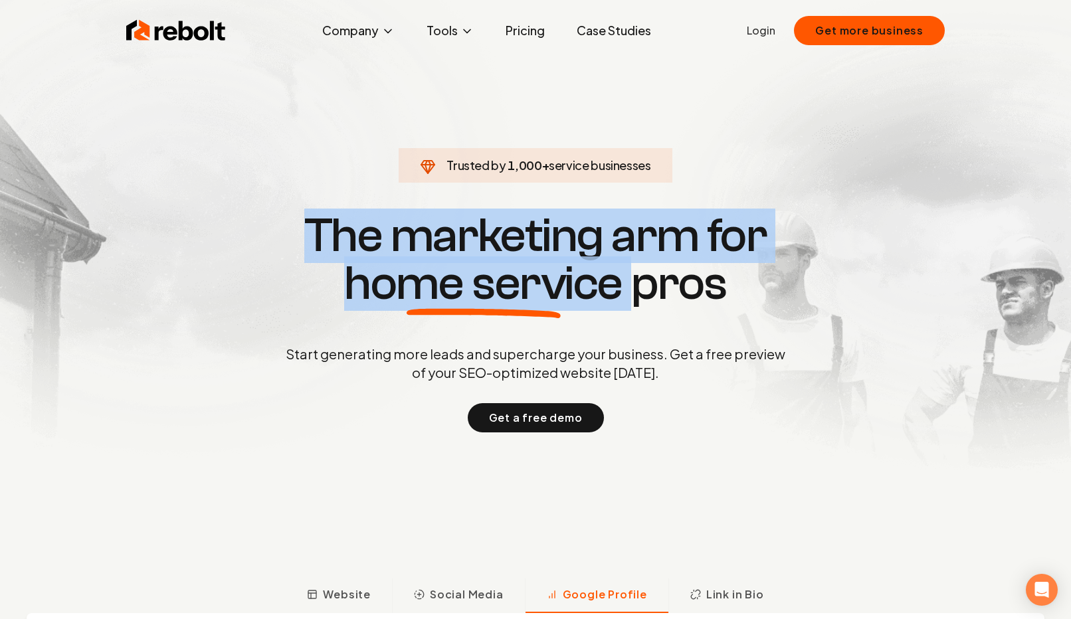
click at [466, 262] on span "home service" at bounding box center [483, 284] width 278 height 48
click at [502, 262] on span "home service" at bounding box center [483, 284] width 278 height 48
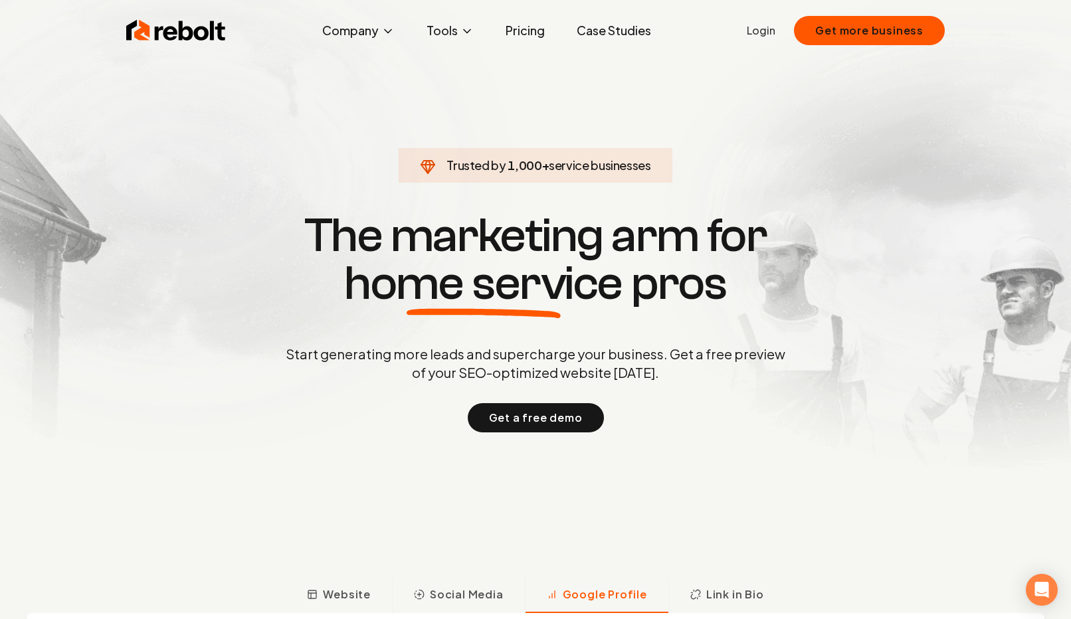
click at [471, 272] on span "home service" at bounding box center [483, 284] width 278 height 48
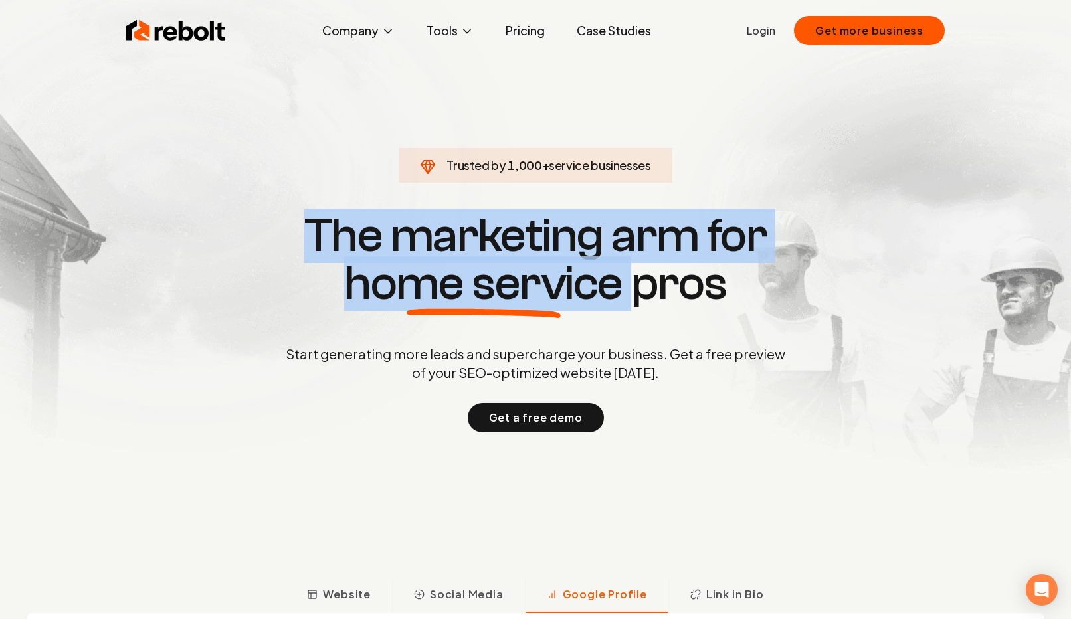
click at [471, 272] on span "home service" at bounding box center [483, 284] width 278 height 48
click at [513, 300] on span "home service" at bounding box center [483, 284] width 278 height 48
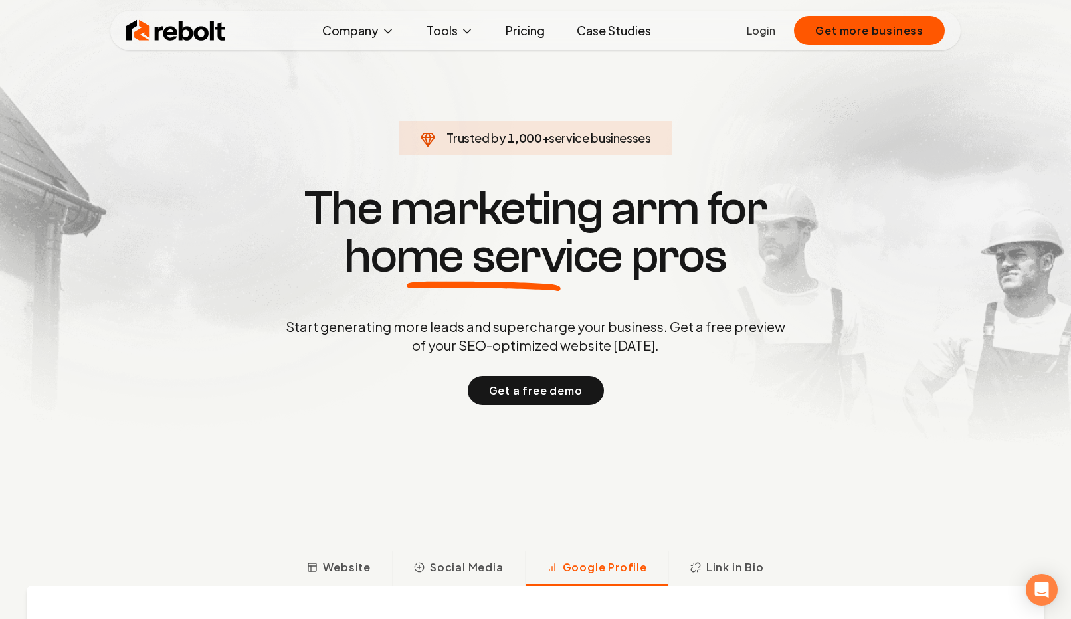
scroll to position [28, 0]
click at [500, 356] on div "Start generating more leads and supercharge your business. Get a free preview o…" at bounding box center [535, 361] width 505 height 88
click at [500, 342] on p "Start generating more leads and supercharge your business. Get a free preview o…" at bounding box center [535, 335] width 505 height 37
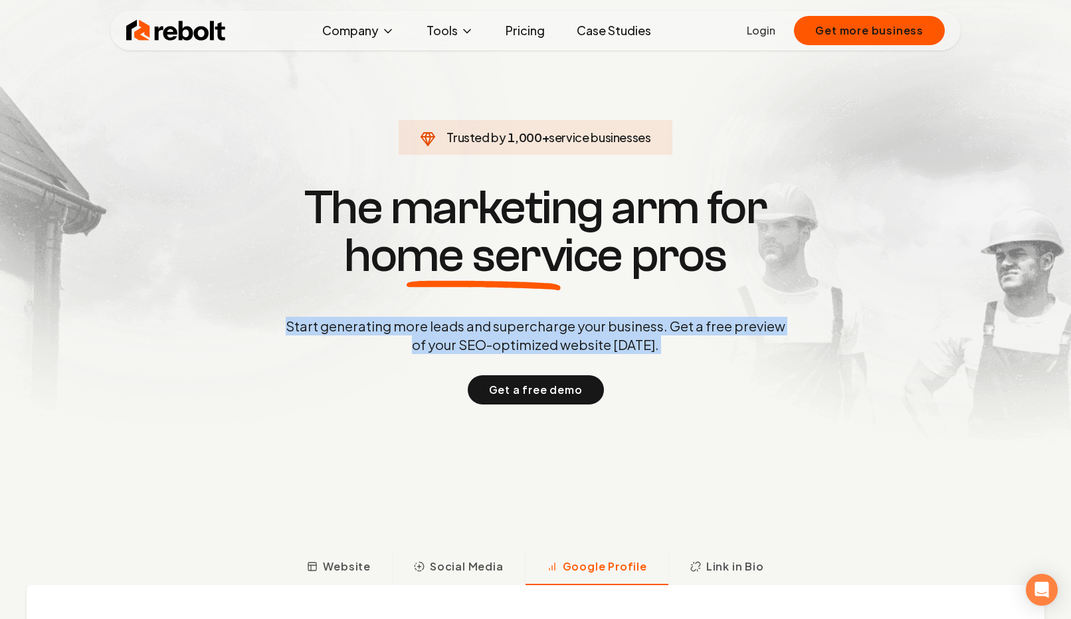
click at [500, 342] on p "Start generating more leads and supercharge your business. Get a free preview o…" at bounding box center [535, 335] width 505 height 37
click at [518, 342] on p "Start generating more leads and supercharge your business. Get a free preview o…" at bounding box center [535, 335] width 505 height 37
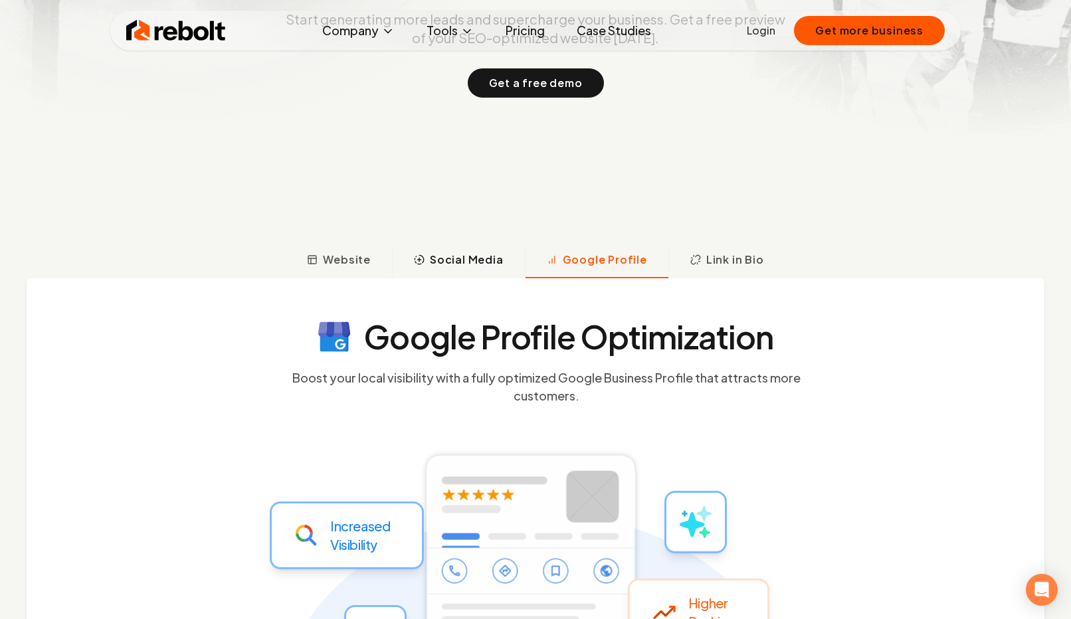
click at [471, 269] on button "Social Media" at bounding box center [458, 261] width 133 height 35
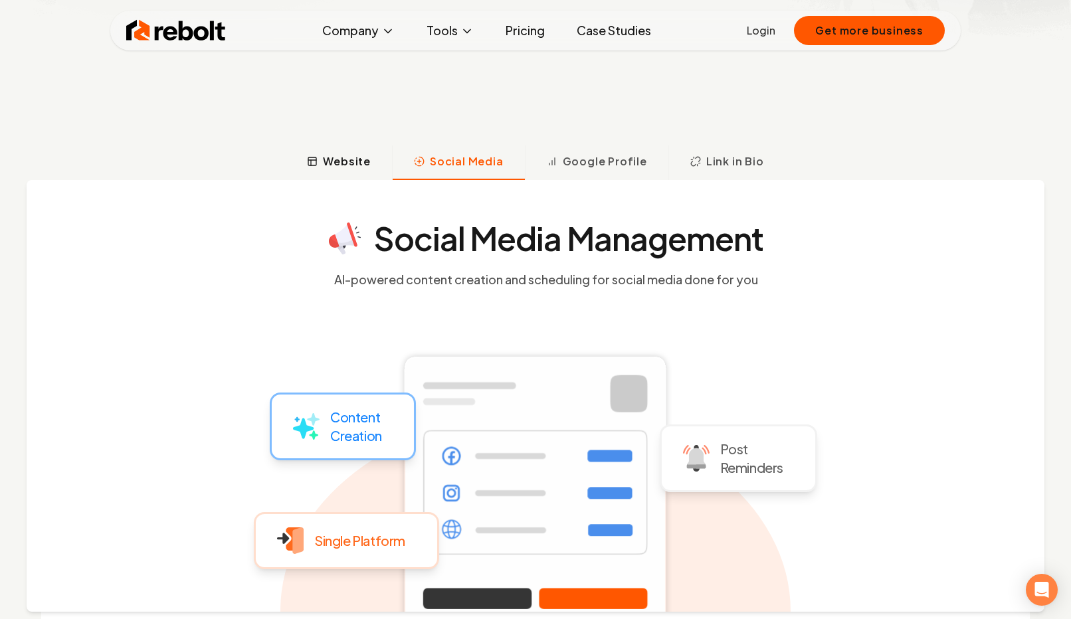
click at [348, 158] on span "Website" at bounding box center [347, 162] width 48 height 16
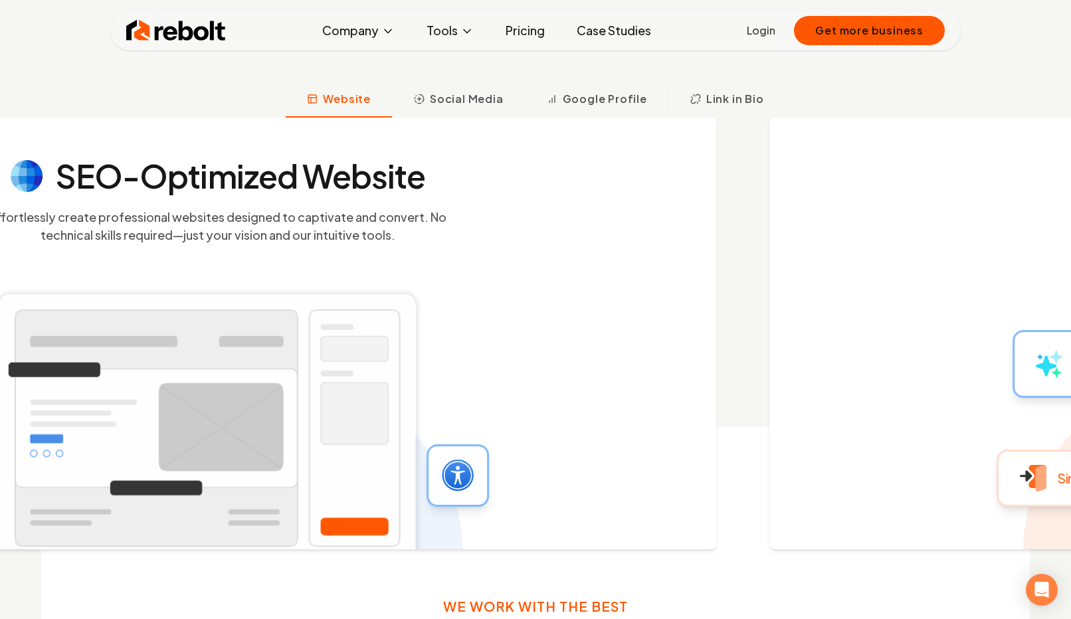
scroll to position [514, 0]
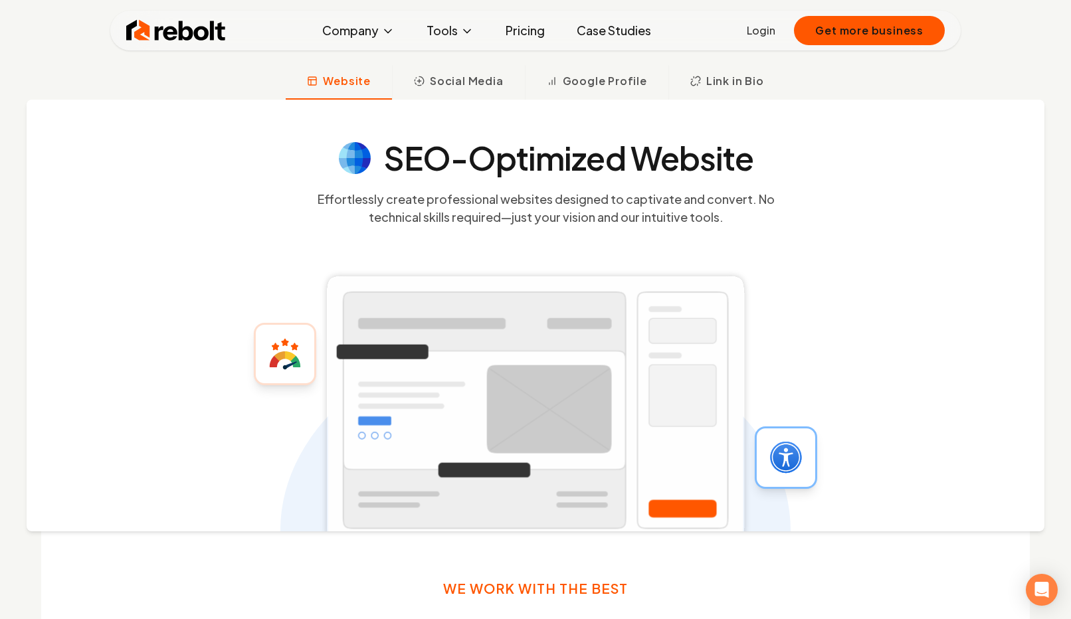
click at [481, 157] on h4 "SEO-Optimized Website" at bounding box center [569, 158] width 370 height 32
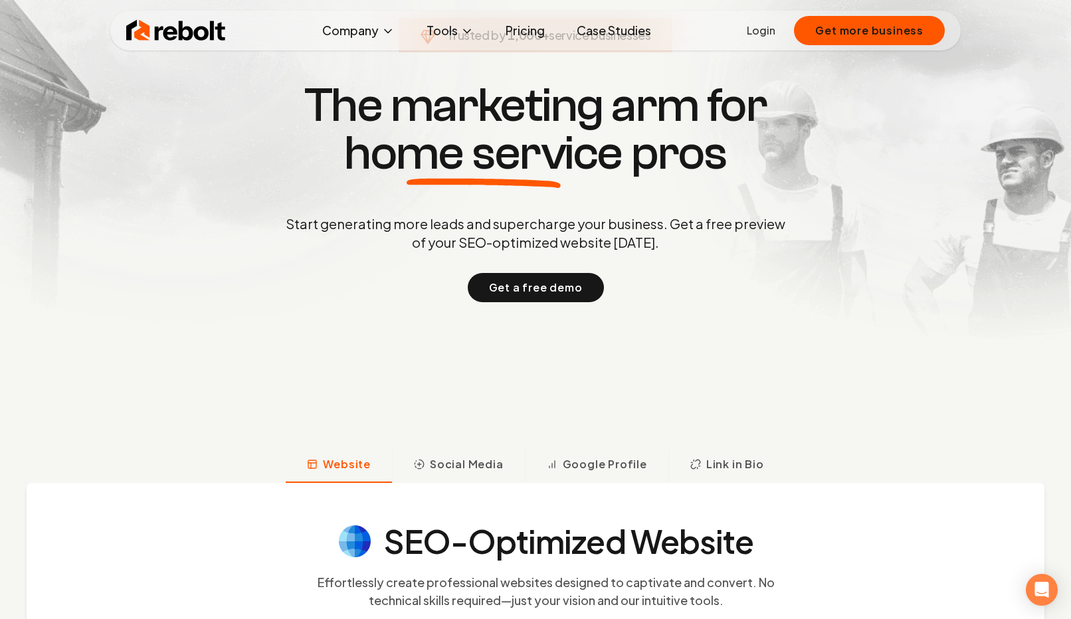
scroll to position [0, 0]
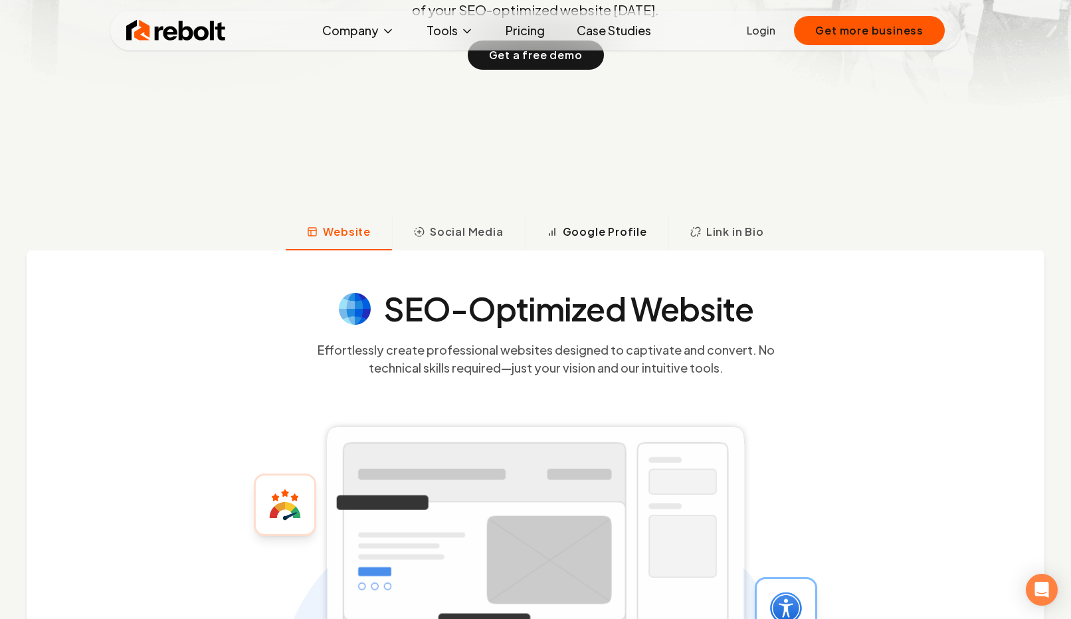
click at [625, 225] on span "Google Profile" at bounding box center [605, 232] width 84 height 16
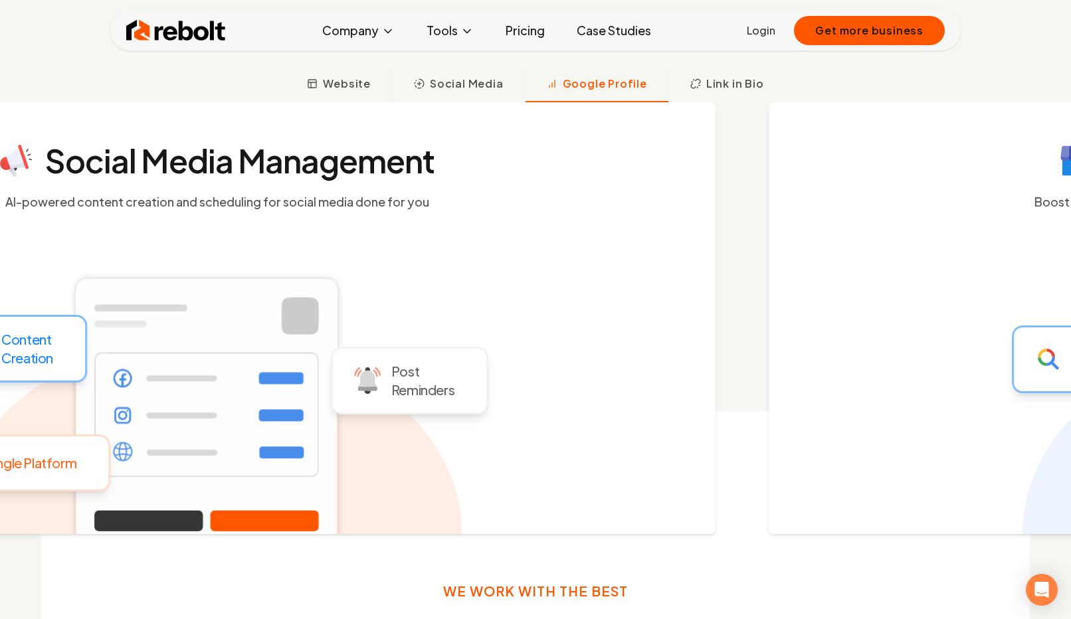
scroll to position [514, 0]
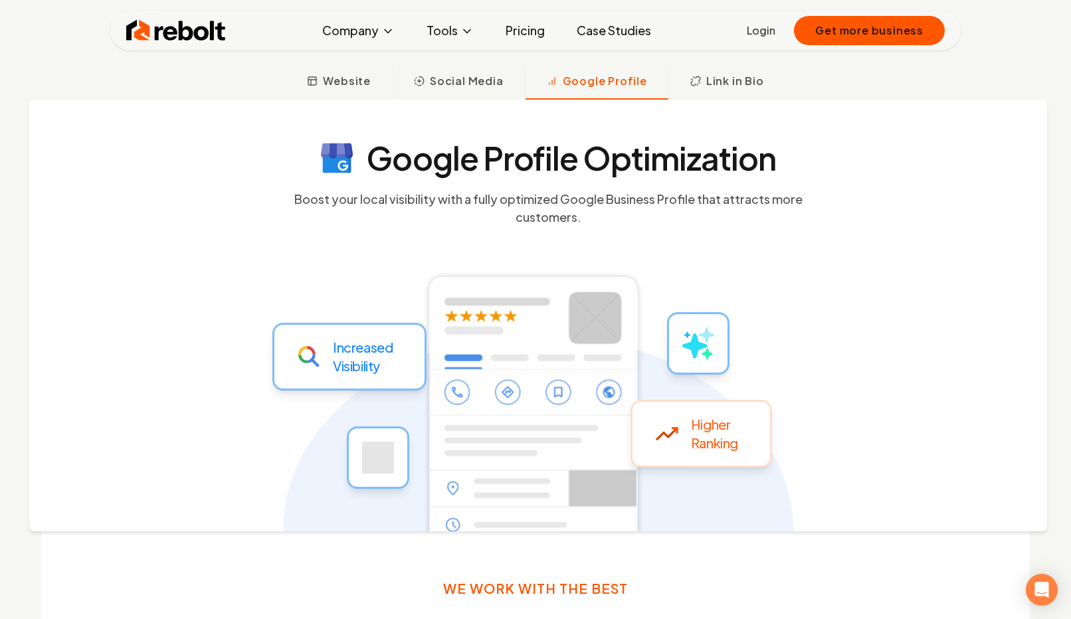
click at [729, 81] on span "Link in Bio" at bounding box center [736, 81] width 58 height 16
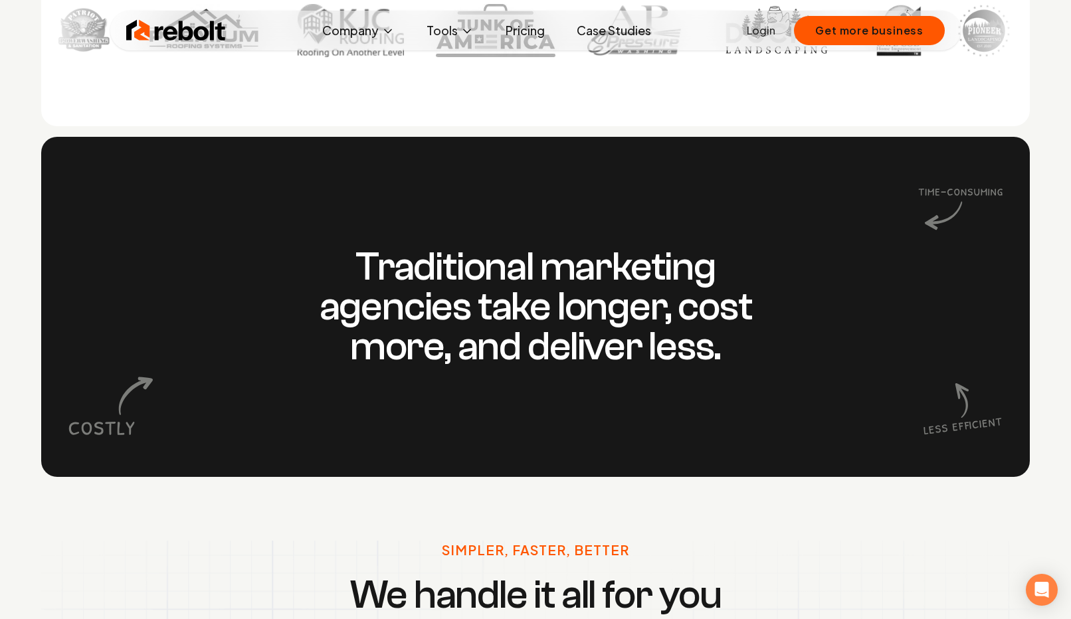
scroll to position [1210, 0]
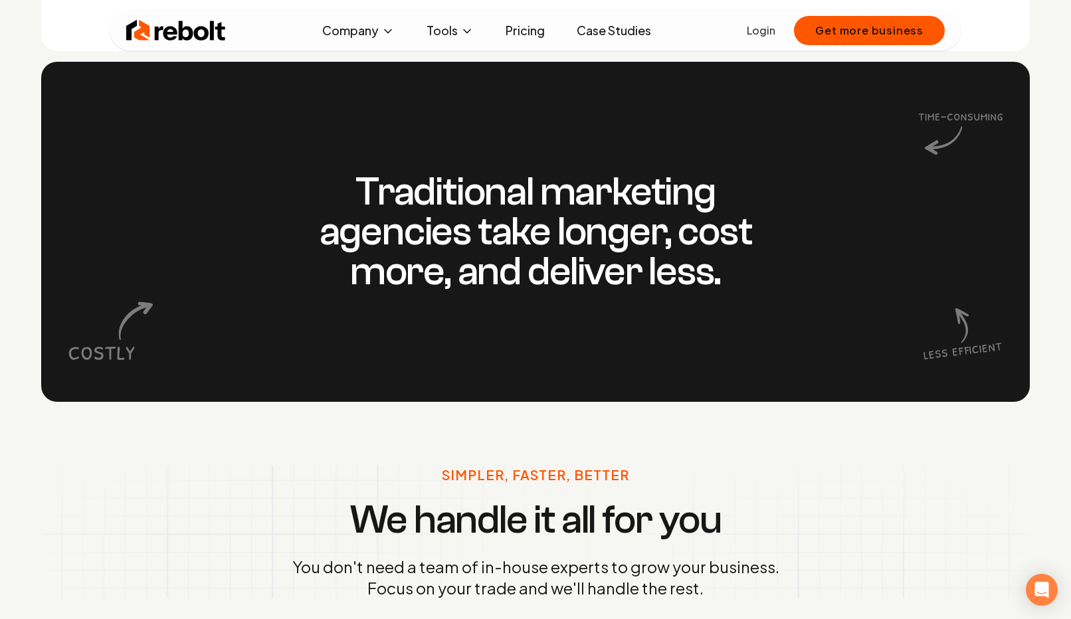
click at [534, 237] on h3 "Traditional marketing agencies take longer, cost more, and deliver less." at bounding box center [535, 232] width 510 height 120
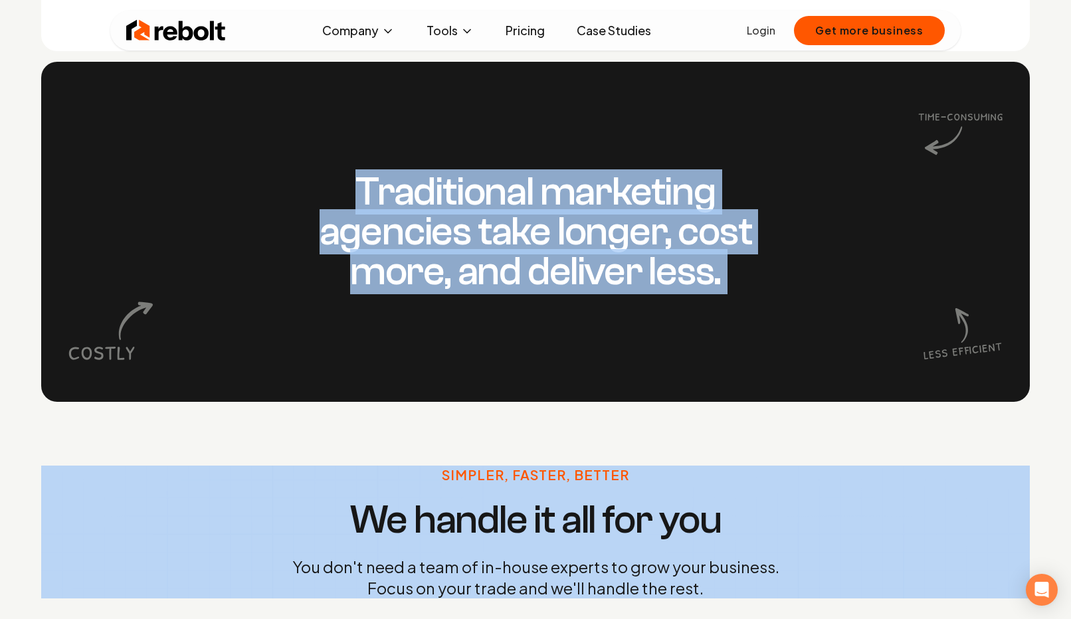
click at [534, 237] on h3 "Traditional marketing agencies take longer, cost more, and deliver less." at bounding box center [535, 232] width 510 height 120
click at [565, 253] on h3 "Traditional marketing agencies take longer, cost more, and deliver less." at bounding box center [535, 232] width 510 height 120
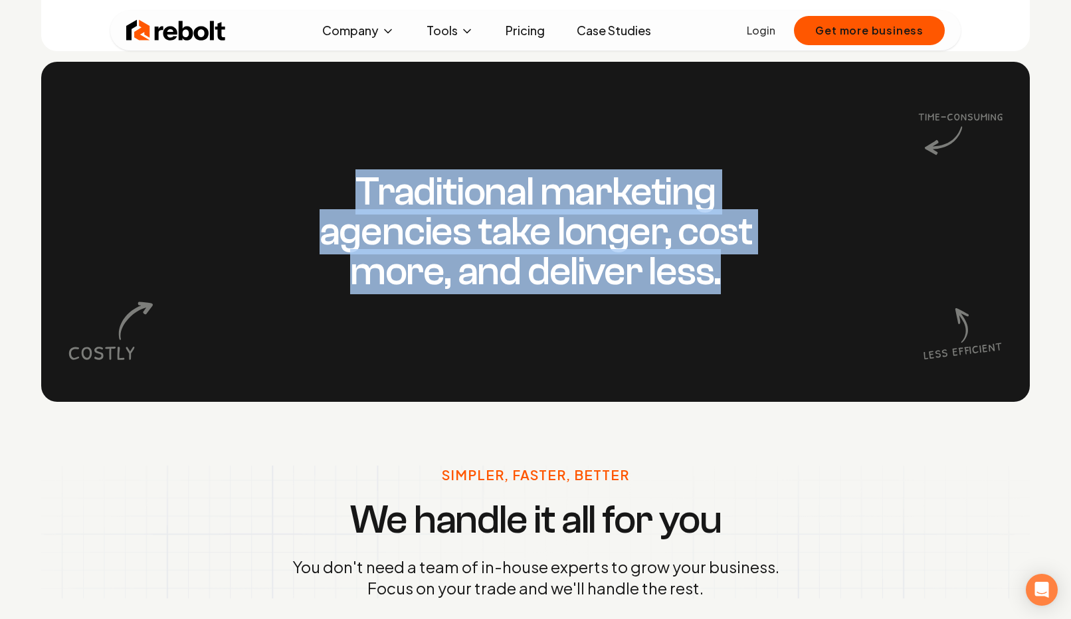
drag, startPoint x: 548, startPoint y: 156, endPoint x: 661, endPoint y: 328, distance: 205.4
click at [661, 329] on div "Traditional marketing agencies take longer, cost more, and deliver less." at bounding box center [535, 232] width 989 height 340
click at [661, 328] on div "Traditional marketing agencies take longer, cost more, and deliver less." at bounding box center [535, 232] width 989 height 340
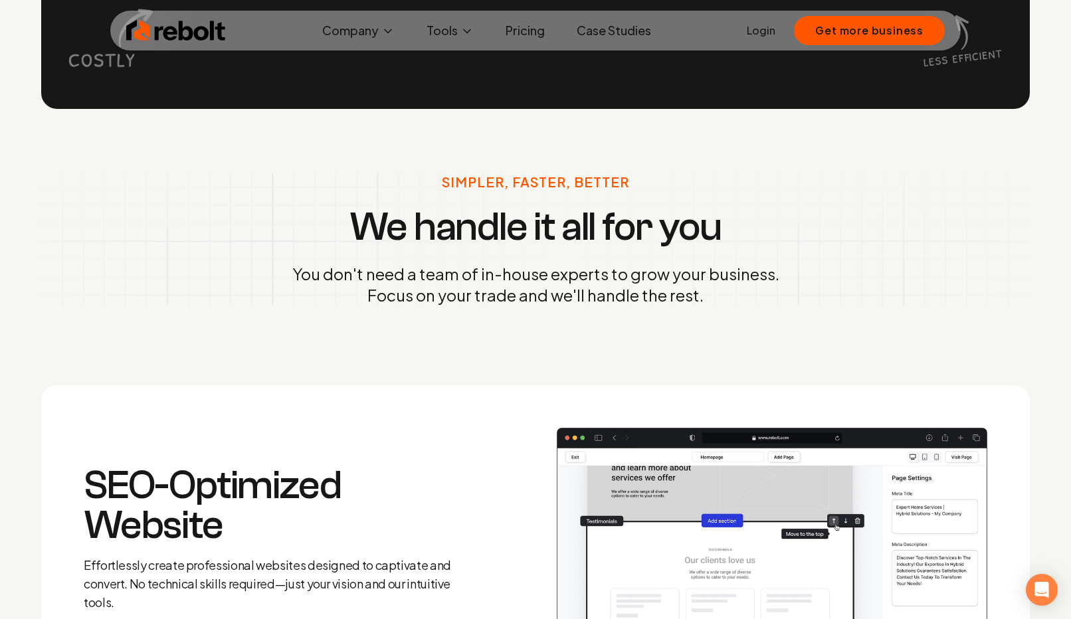
scroll to position [1500, 0]
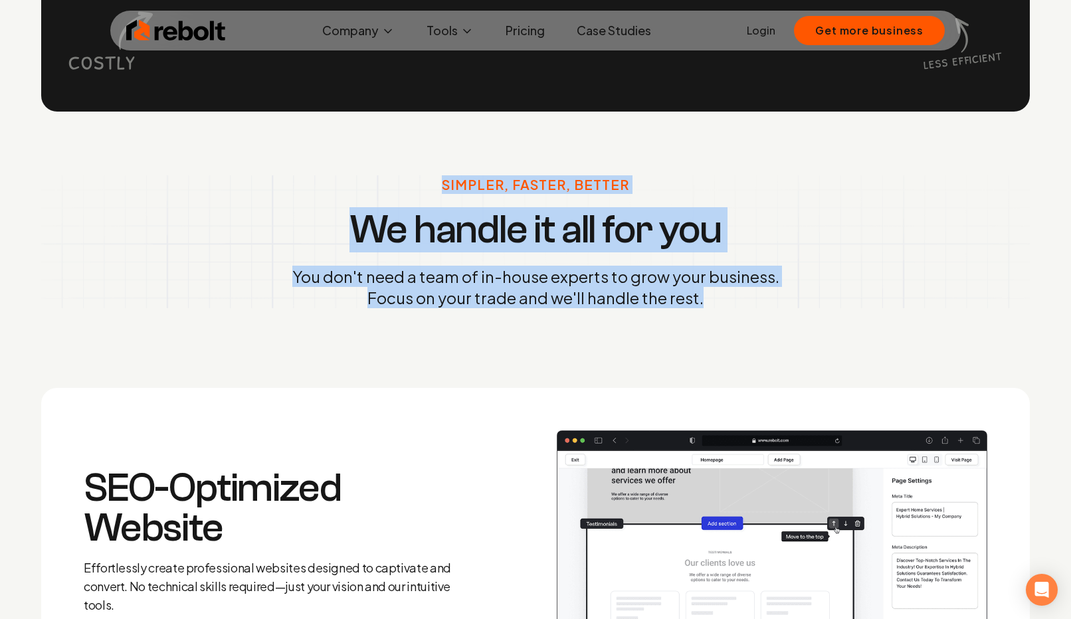
drag, startPoint x: 596, startPoint y: 162, endPoint x: 700, endPoint y: 358, distance: 221.5
click at [700, 358] on div "Simpler, Faster, Better We handle it all for you You don't need a team of in-ho…" at bounding box center [535, 242] width 1021 height 261
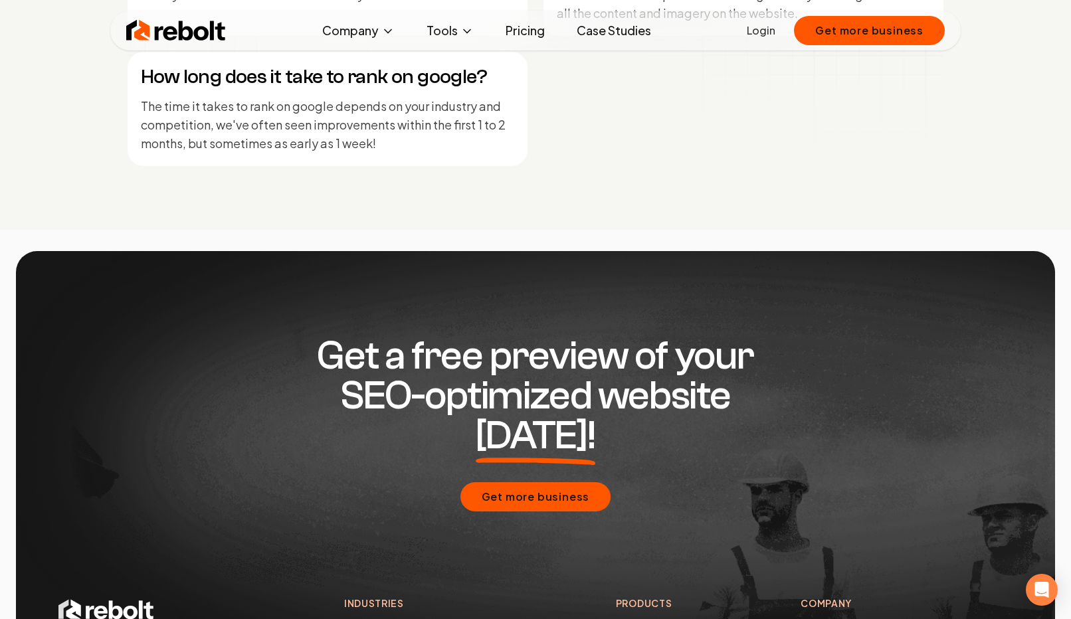
scroll to position [6058, 0]
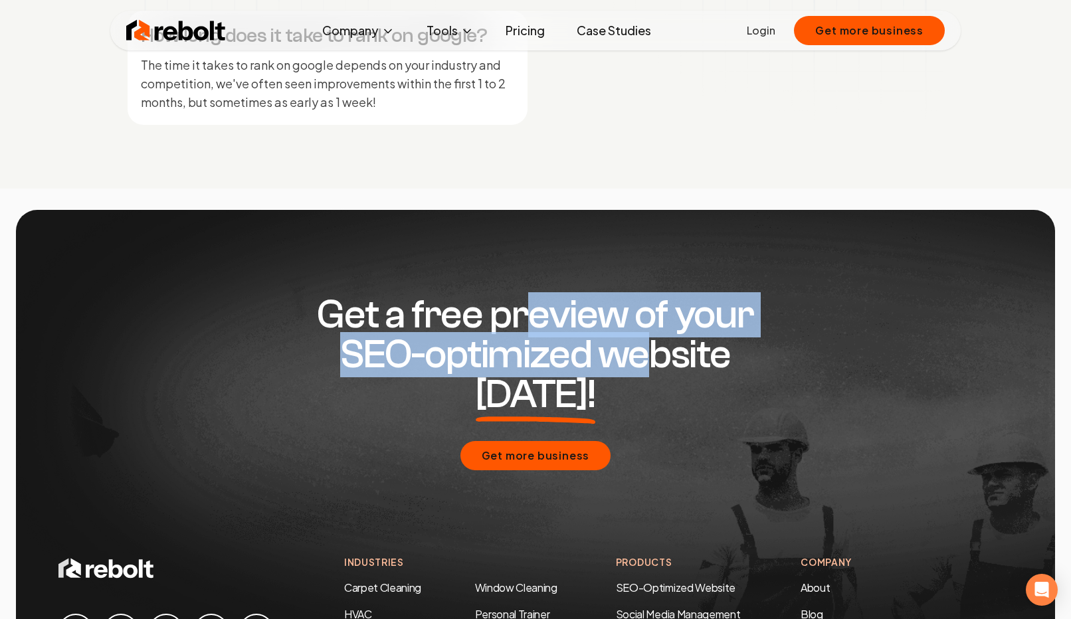
drag, startPoint x: 536, startPoint y: 294, endPoint x: 595, endPoint y: 364, distance: 91.6
click at [595, 364] on h2 "Get a free preview of your SEO-optimized website today!" at bounding box center [535, 355] width 510 height 120
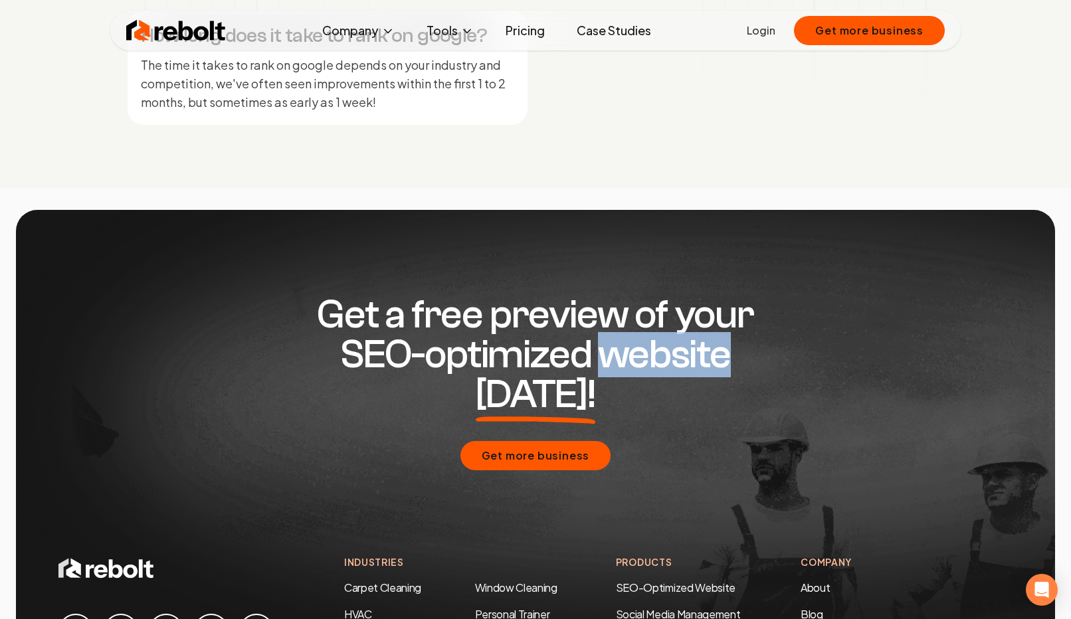
click at [595, 364] on h2 "Get a free preview of your SEO-optimized website today!" at bounding box center [535, 355] width 510 height 120
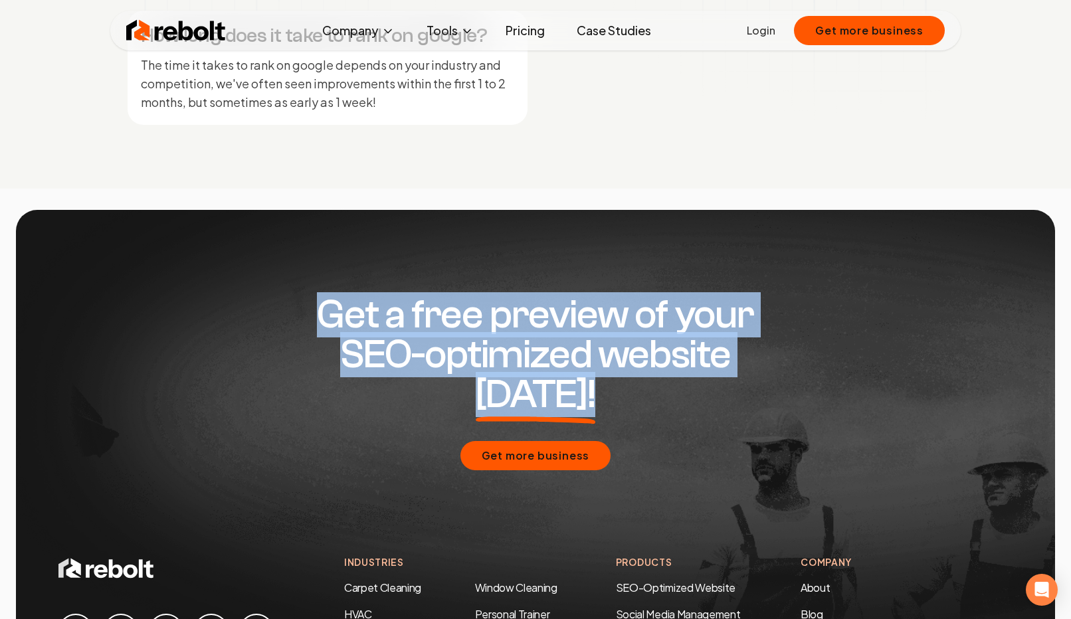
click at [595, 364] on h2 "Get a free preview of your SEO-optimized website today!" at bounding box center [535, 355] width 510 height 120
click at [595, 311] on h2 "Get a free preview of your SEO-optimized website today!" at bounding box center [535, 355] width 510 height 120
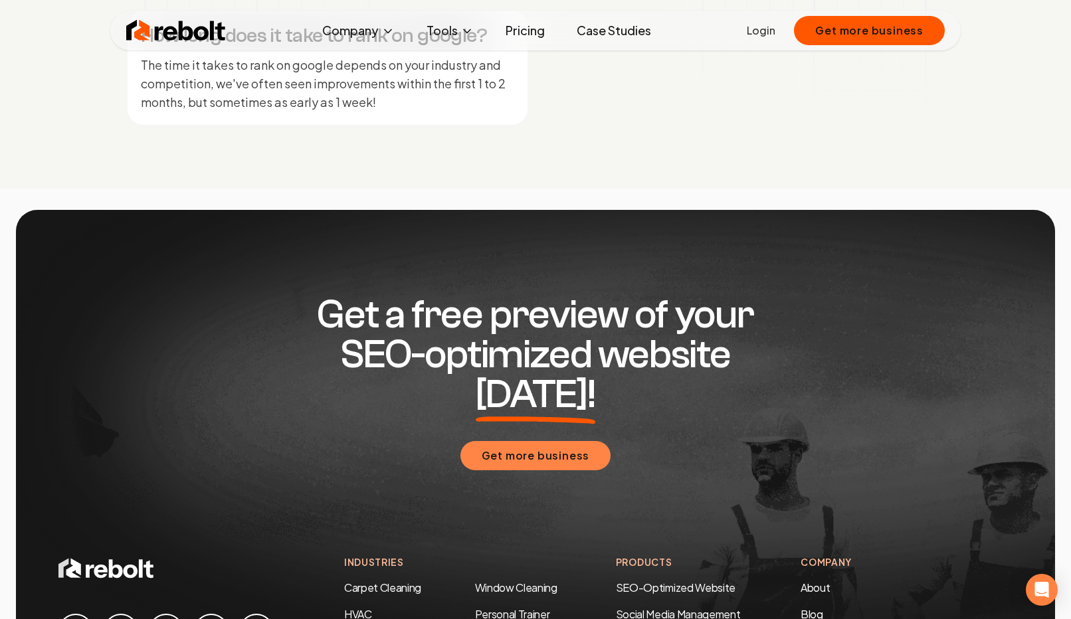
click at [546, 441] on button "Get more business" at bounding box center [536, 455] width 151 height 29
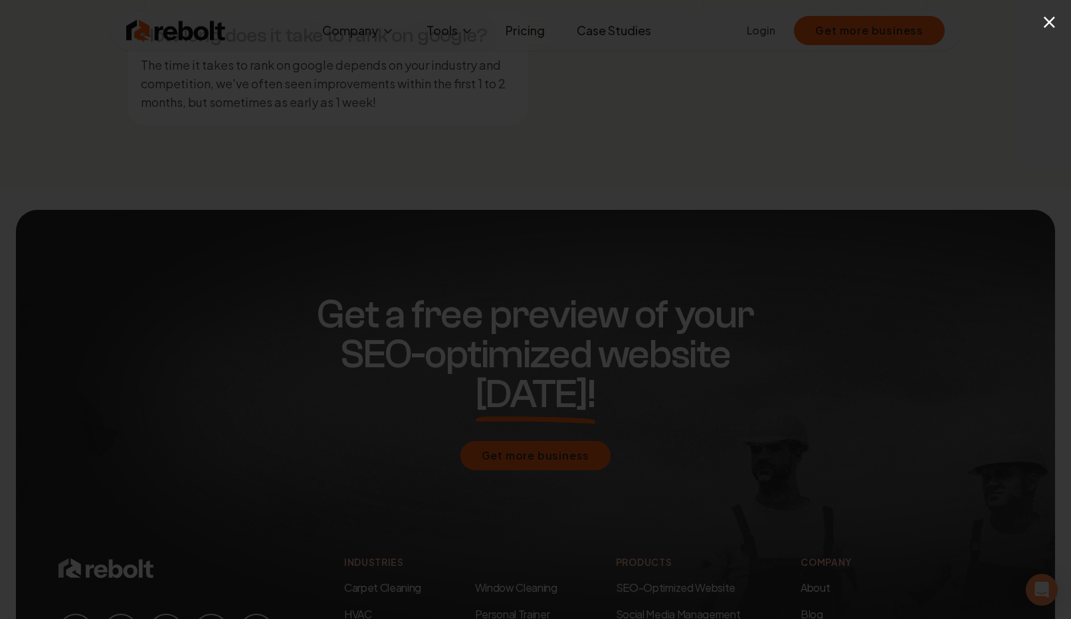
click at [548, 85] on div "×" at bounding box center [535, 309] width 1071 height 619
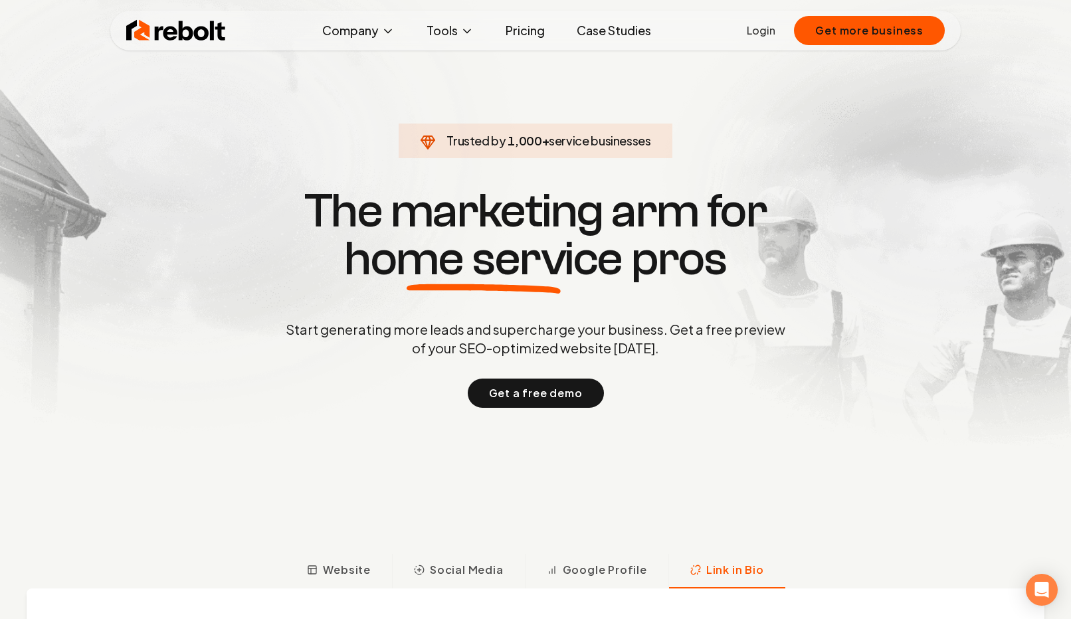
scroll to position [0, 0]
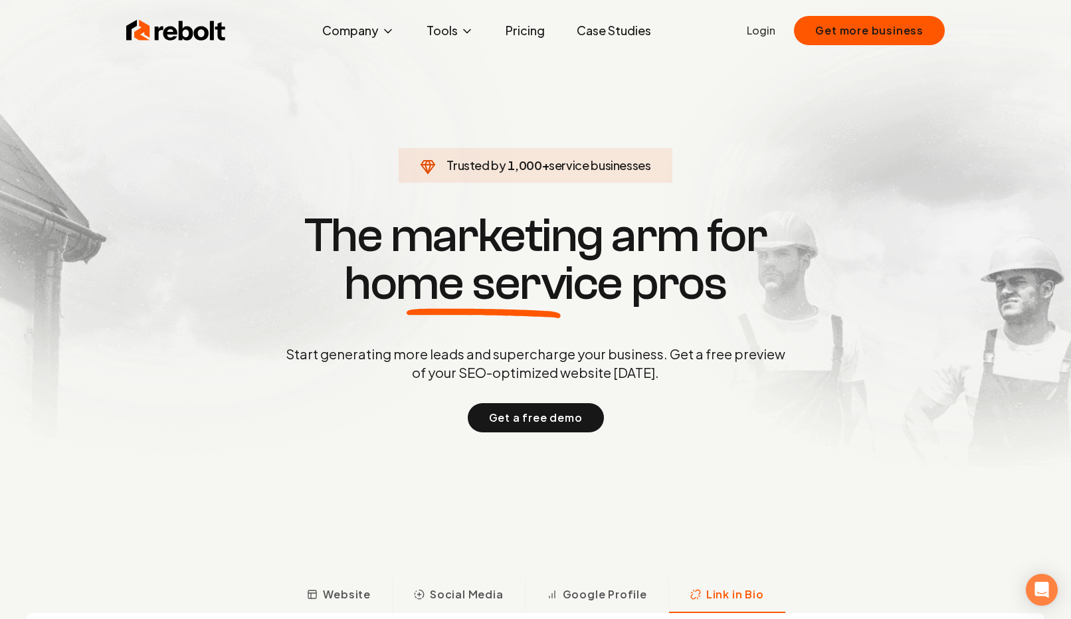
click at [630, 252] on h1 "The marketing arm for home service pros" at bounding box center [536, 260] width 638 height 96
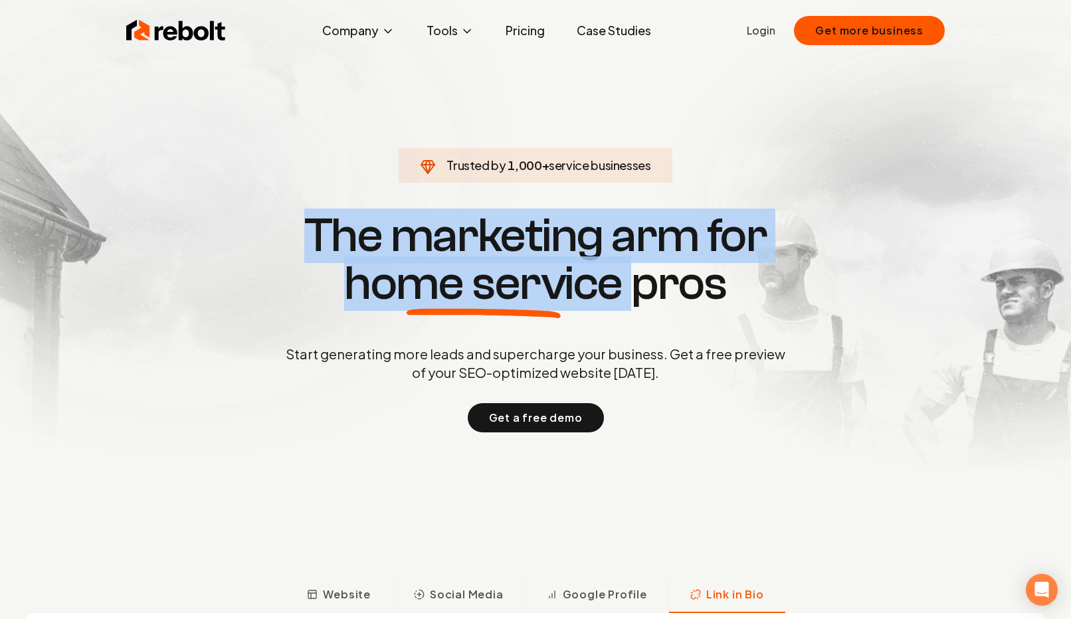
click at [630, 252] on h1 "The marketing arm for home service pros" at bounding box center [536, 260] width 638 height 96
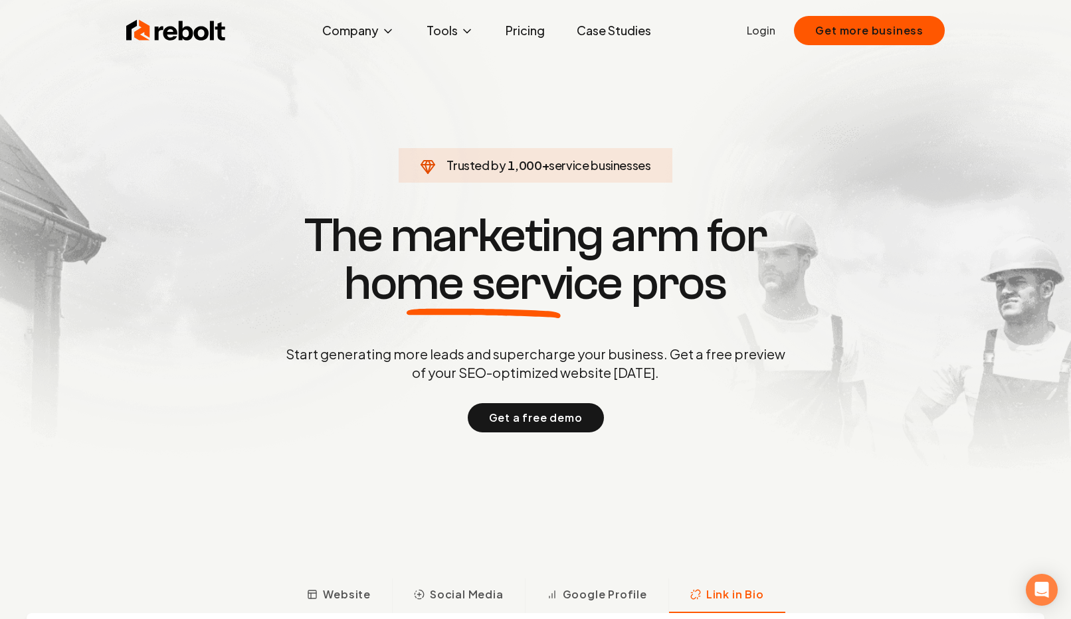
click at [639, 278] on h1 "The marketing arm for home service pros" at bounding box center [536, 260] width 638 height 96
click at [638, 280] on h1 "The marketing arm for home service pros" at bounding box center [536, 260] width 638 height 96
click at [640, 280] on h1 "The marketing arm for home service pros" at bounding box center [536, 260] width 638 height 96
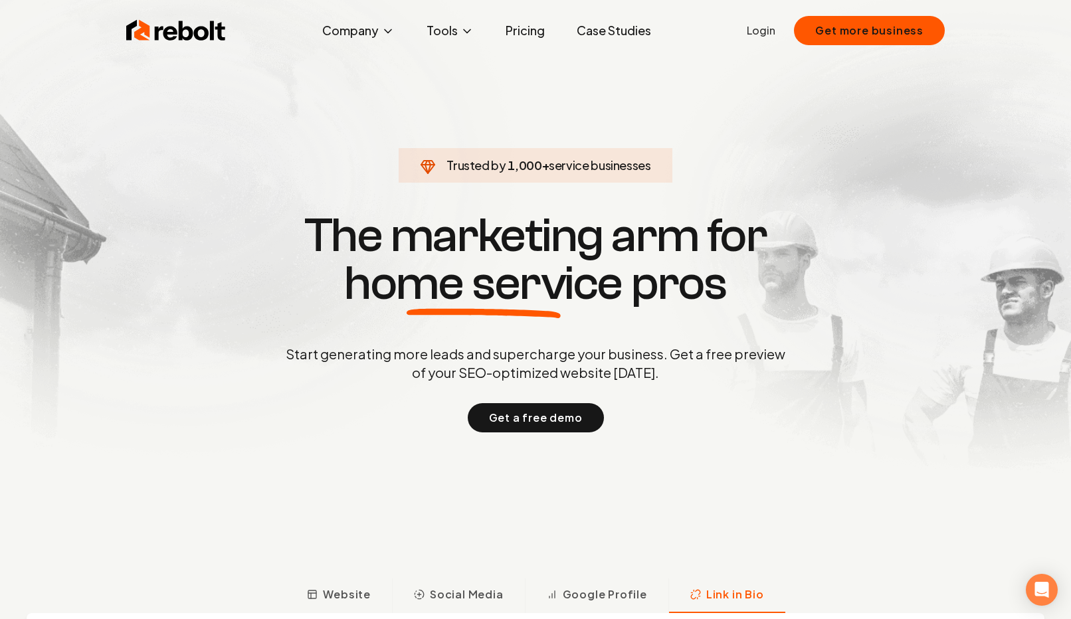
click at [678, 297] on h1 "The marketing arm for home service pros" at bounding box center [536, 260] width 638 height 96
click at [687, 294] on h1 "The marketing arm for home service pros" at bounding box center [536, 260] width 638 height 96
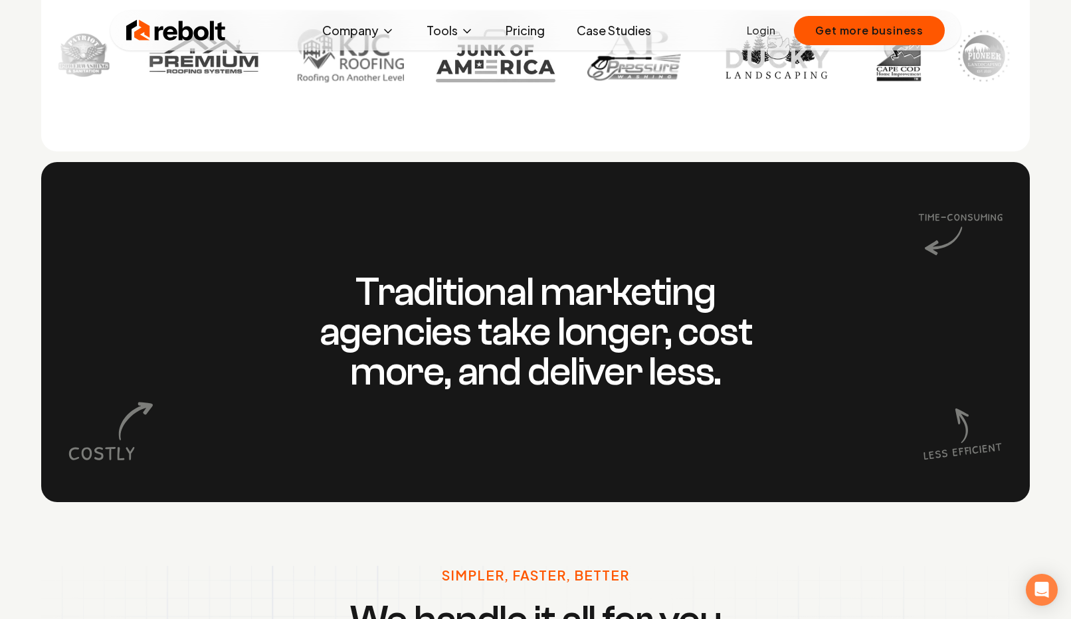
scroll to position [1147, 0]
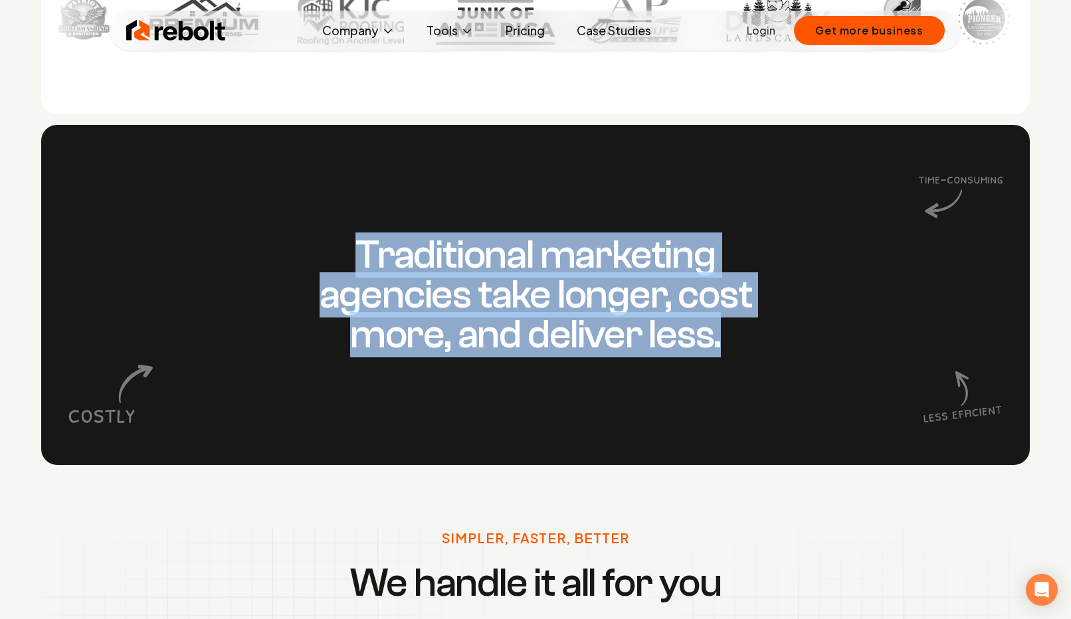
drag, startPoint x: 458, startPoint y: 225, endPoint x: 609, endPoint y: 415, distance: 242.7
click at [616, 419] on div "Traditional marketing agencies take longer, cost more, and deliver less." at bounding box center [535, 295] width 989 height 340
click at [609, 415] on div "Traditional marketing agencies take longer, cost more, and deliver less." at bounding box center [535, 295] width 989 height 340
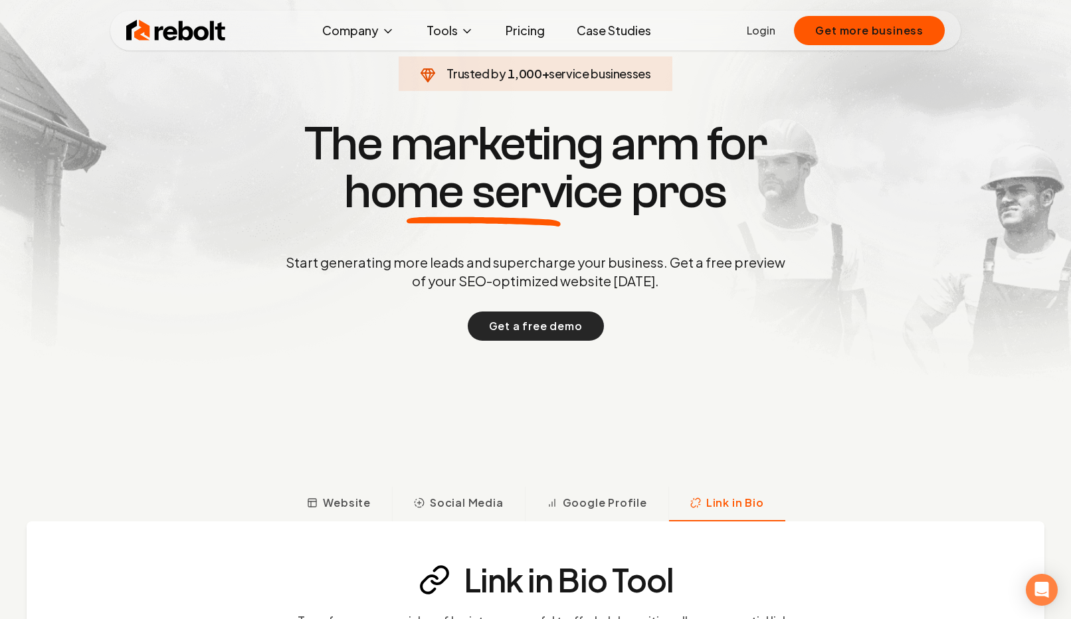
scroll to position [0, 0]
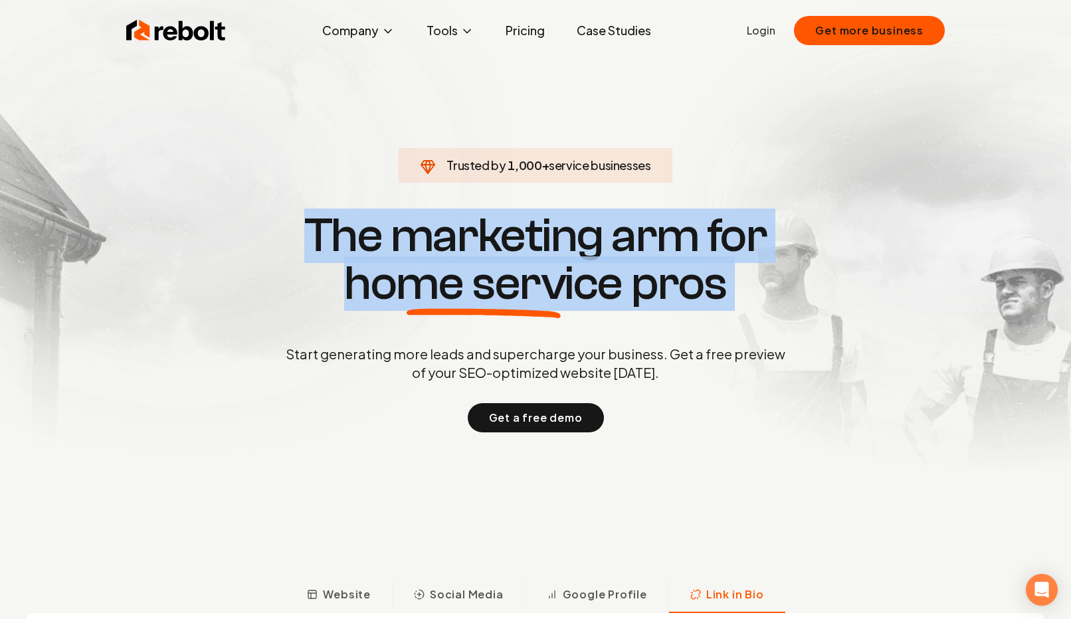
drag, startPoint x: 314, startPoint y: 213, endPoint x: 457, endPoint y: 341, distance: 191.6
click at [457, 341] on div "Trusted by 1,000 + service businesses The marketing arm for home service pros S…" at bounding box center [535, 320] width 659 height 223
drag, startPoint x: 304, startPoint y: 227, endPoint x: 409, endPoint y: 351, distance: 162.7
click at [409, 351] on div "Trusted by 1,000 + service businesses The marketing arm for home service pros S…" at bounding box center [535, 320] width 659 height 223
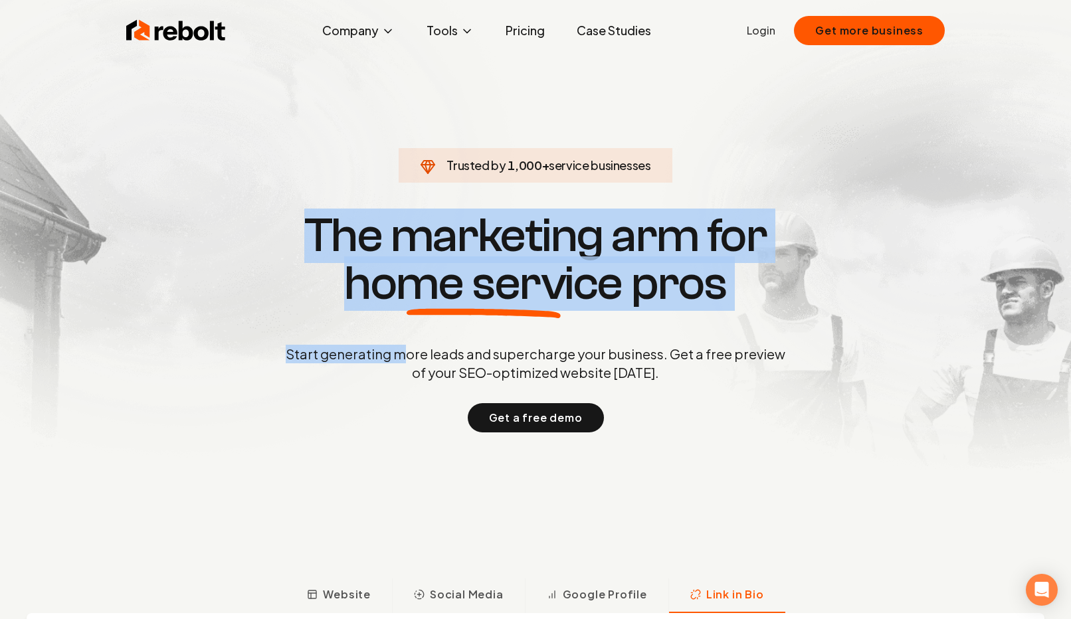
click at [409, 351] on p "Start generating more leads and supercharge your business. Get a free preview o…" at bounding box center [535, 363] width 505 height 37
drag, startPoint x: 409, startPoint y: 332, endPoint x: 284, endPoint y: 238, distance: 156.2
click at [284, 238] on div "Trusted by 1,000 + service businesses The marketing arm for home service pros S…" at bounding box center [535, 320] width 659 height 223
click at [284, 238] on h1 "The marketing arm for home service pros" at bounding box center [536, 260] width 638 height 96
drag, startPoint x: 300, startPoint y: 218, endPoint x: 391, endPoint y: 340, distance: 151.5
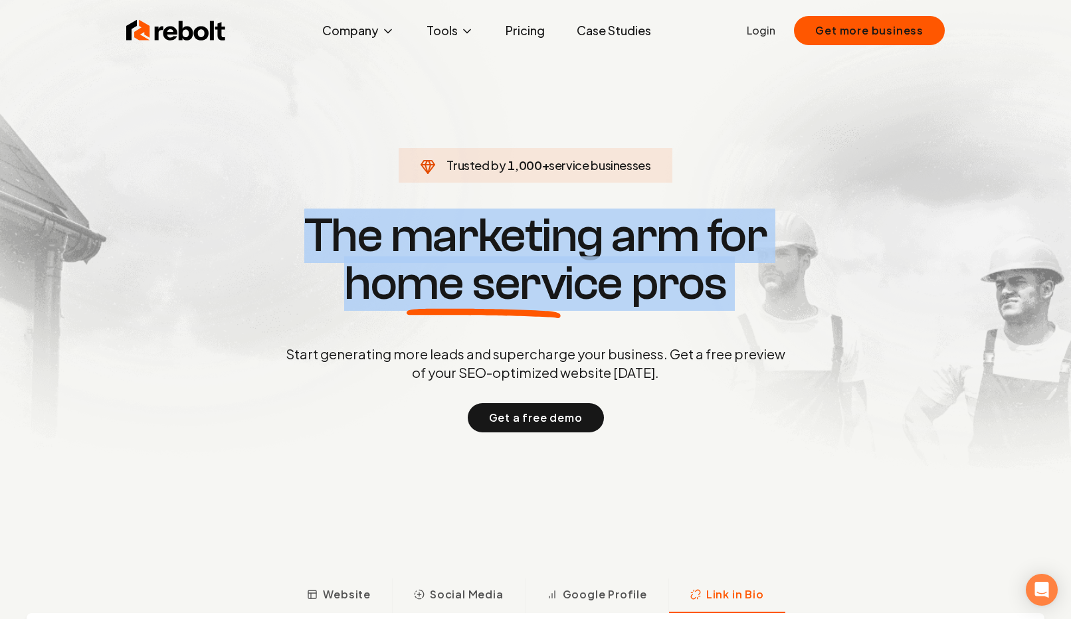
click at [391, 339] on div "Trusted by 1,000 + service businesses The marketing arm for home service pros S…" at bounding box center [535, 320] width 659 height 223
click at [391, 340] on div "Trusted by 1,000 + service businesses The marketing arm for home service pros S…" at bounding box center [535, 320] width 659 height 223
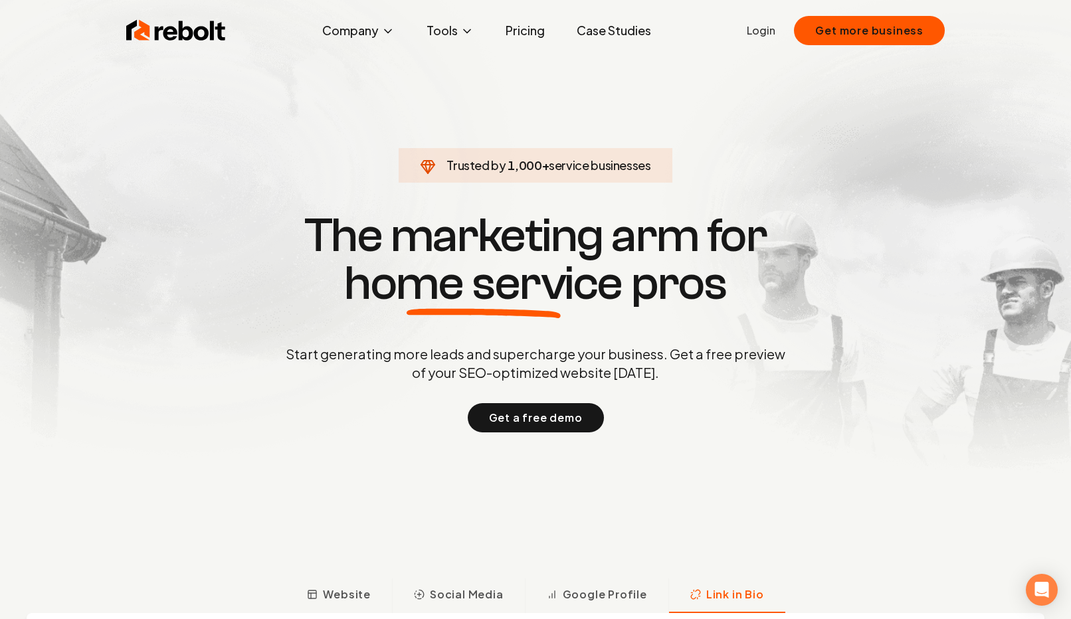
click at [391, 363] on p "Start generating more leads and supercharge your business. Get a free preview o…" at bounding box center [535, 363] width 505 height 37
click at [407, 358] on p "Start generating more leads and supercharge your business. Get a free preview o…" at bounding box center [535, 363] width 505 height 37
click at [797, 348] on div "Trusted by 1,000 + service businesses The marketing arm for home service pros S…" at bounding box center [535, 320] width 659 height 223
click at [550, 255] on h1 "The marketing arm for home service pros" at bounding box center [536, 260] width 638 height 96
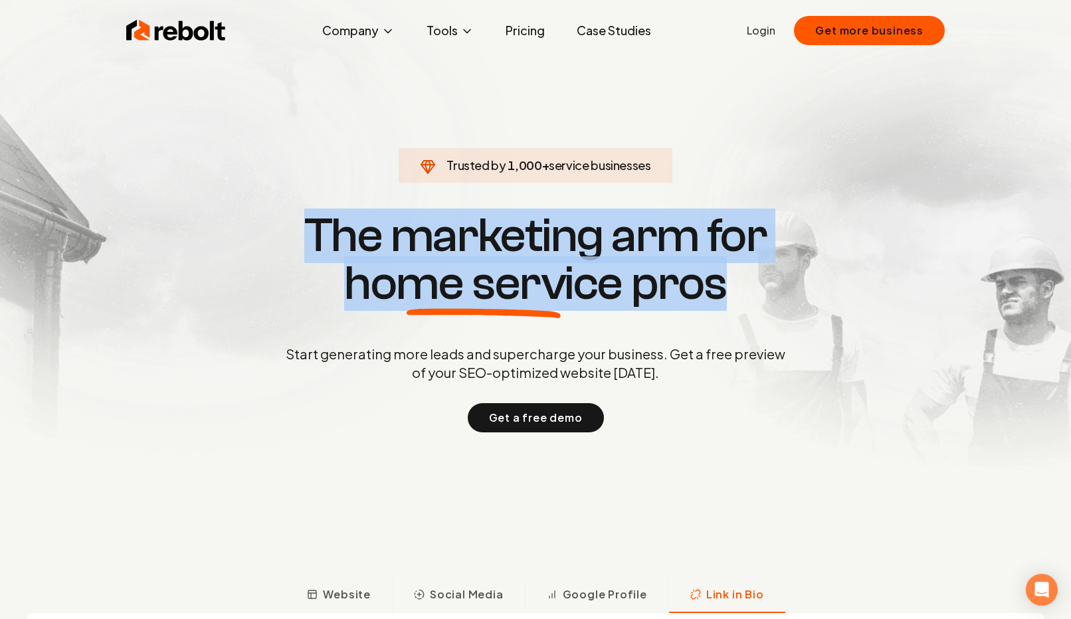
drag, startPoint x: 338, startPoint y: 232, endPoint x: 729, endPoint y: 273, distance: 392.9
click at [729, 273] on h1 "The marketing arm for home service pros" at bounding box center [536, 260] width 638 height 96
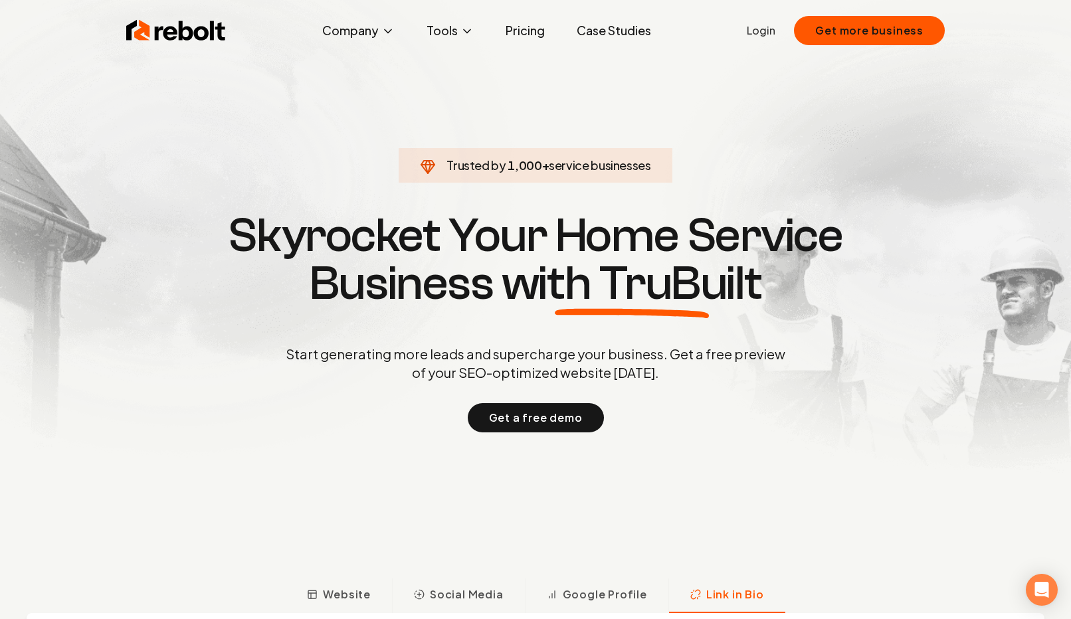
click at [814, 267] on h1 "Skyrocket Your Home Service Business with TruBuilt" at bounding box center [536, 260] width 638 height 96
click at [494, 366] on p "Start generating more leads and supercharge your business. Get a free preview o…" at bounding box center [535, 363] width 505 height 37
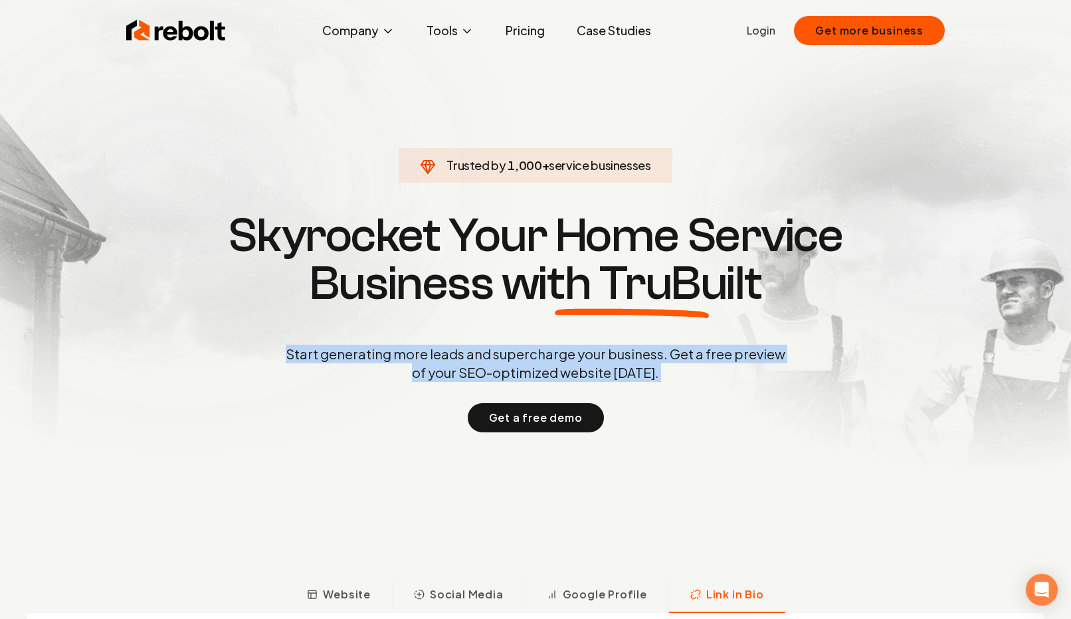
click at [494, 366] on p "Start generating more leads and supercharge your business. Get a free preview o…" at bounding box center [535, 363] width 505 height 37
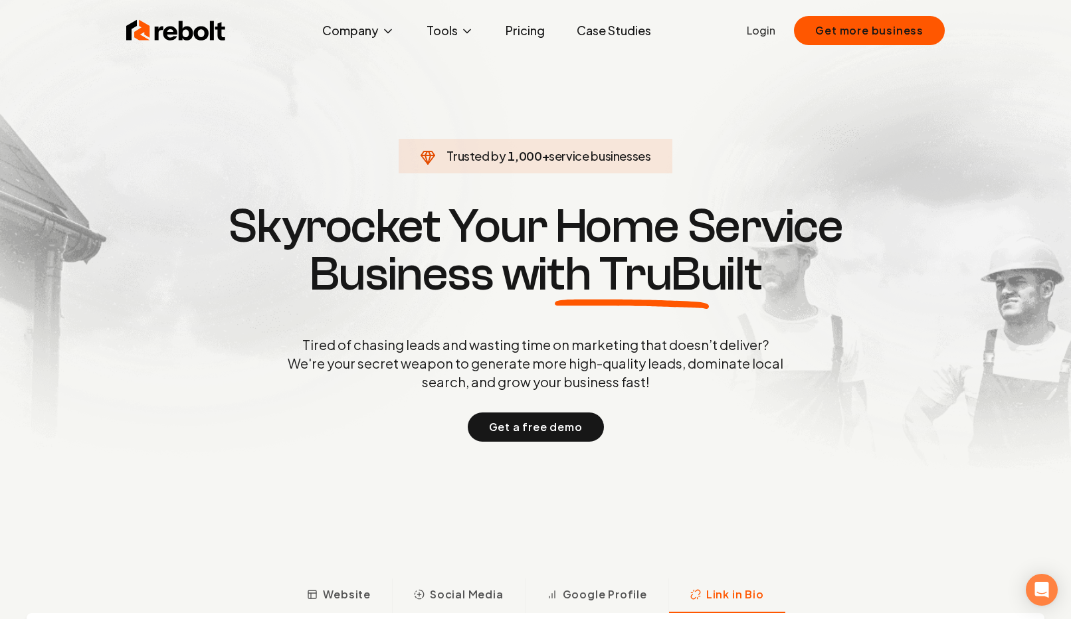
click at [690, 215] on h1 "Skyrocket Your Home Service Business with TruBuilt" at bounding box center [536, 251] width 638 height 96
